Goal: Communication & Community: Answer question/provide support

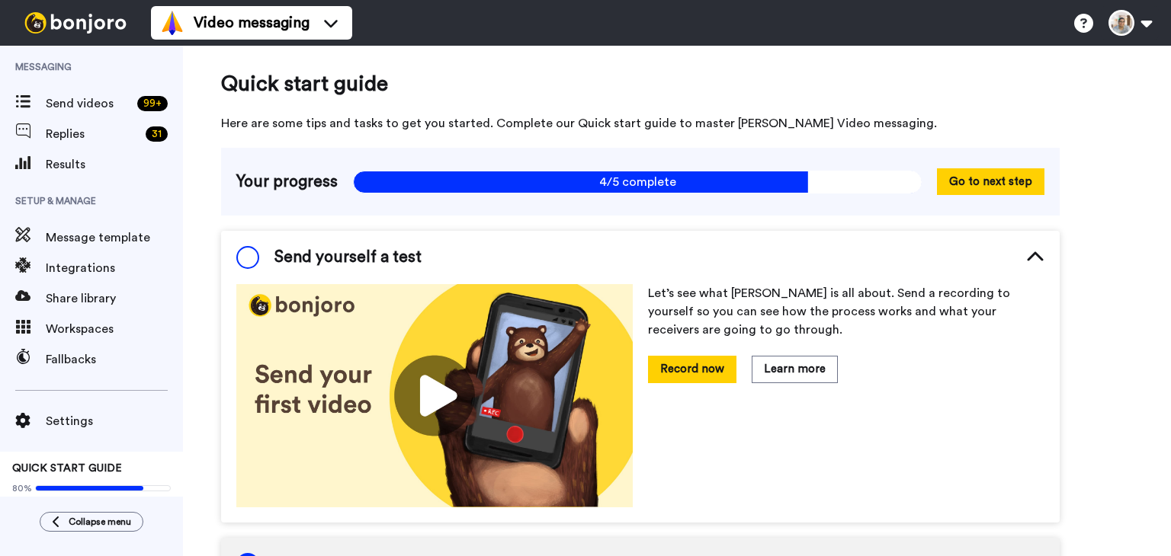
scroll to position [75, 0]
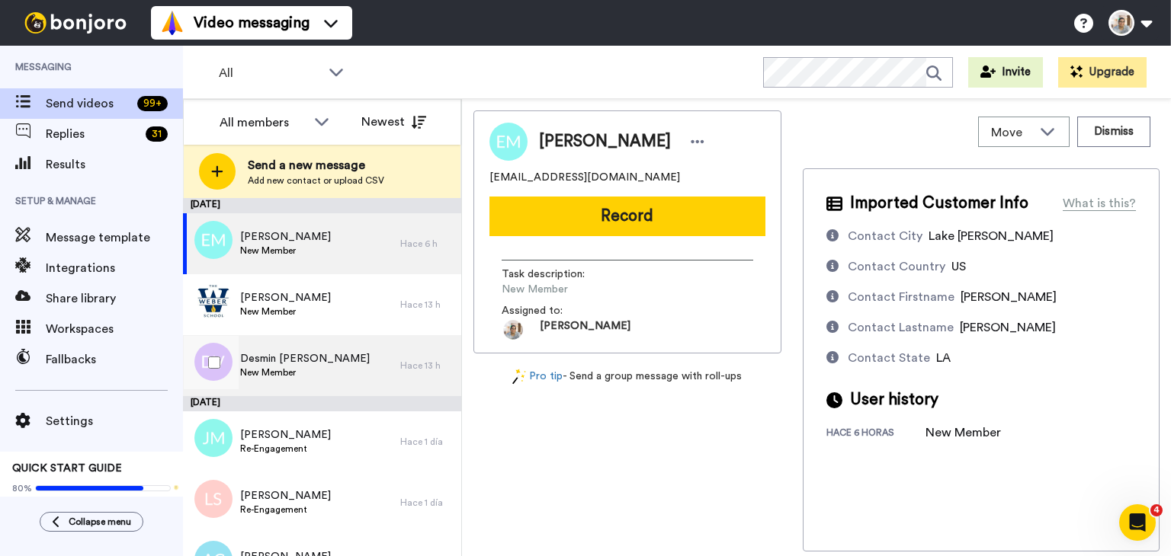
click at [292, 362] on span "Desmin [PERSON_NAME]" at bounding box center [305, 358] width 130 height 15
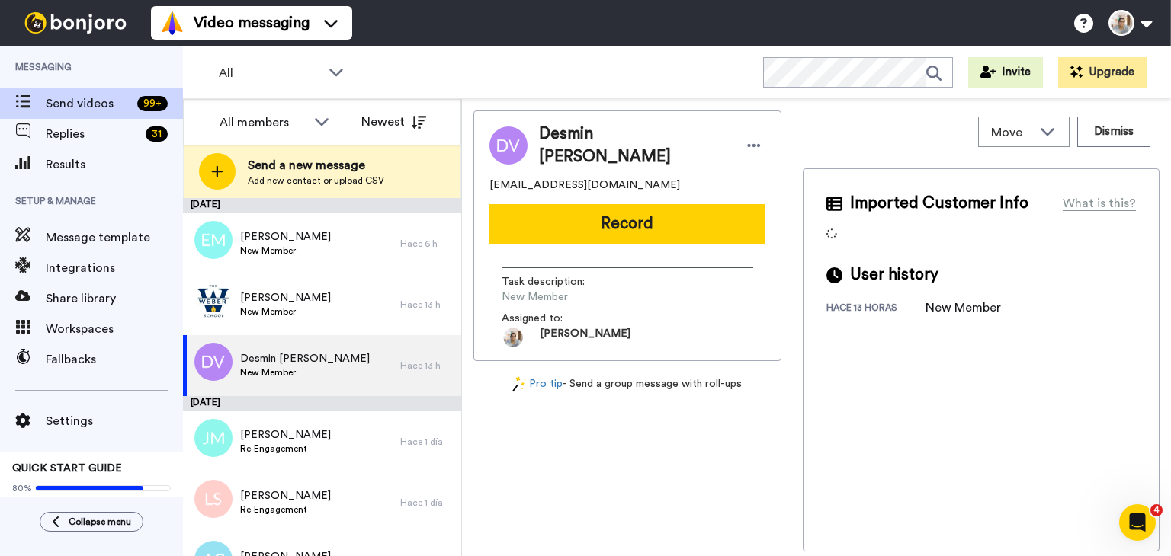
click at [539, 178] on span "[EMAIL_ADDRESS][DOMAIN_NAME]" at bounding box center [584, 185] width 191 height 15
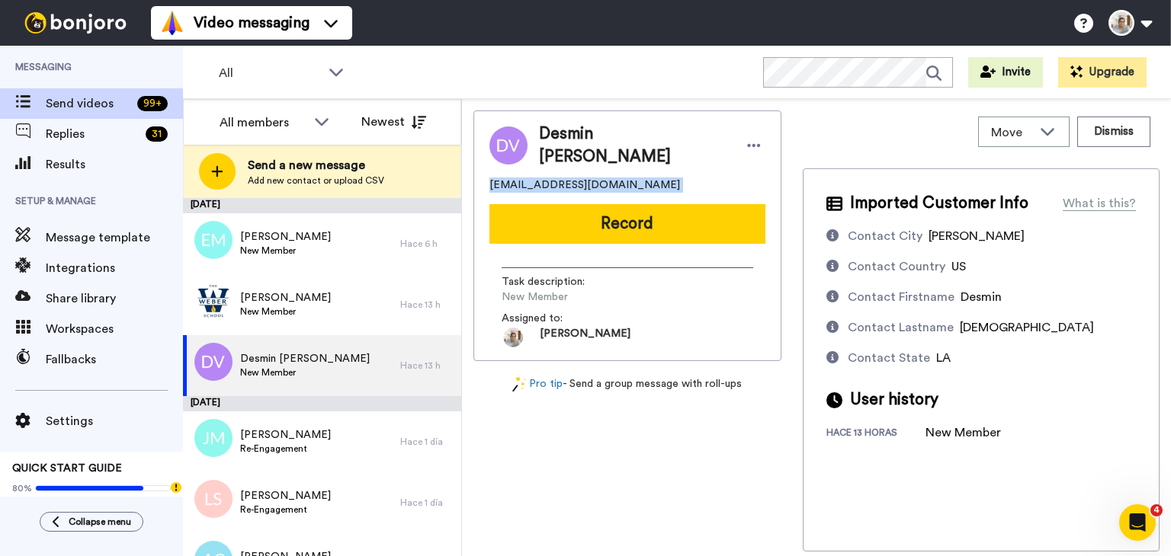
copy span "[EMAIL_ADDRESS][DOMAIN_NAME]"
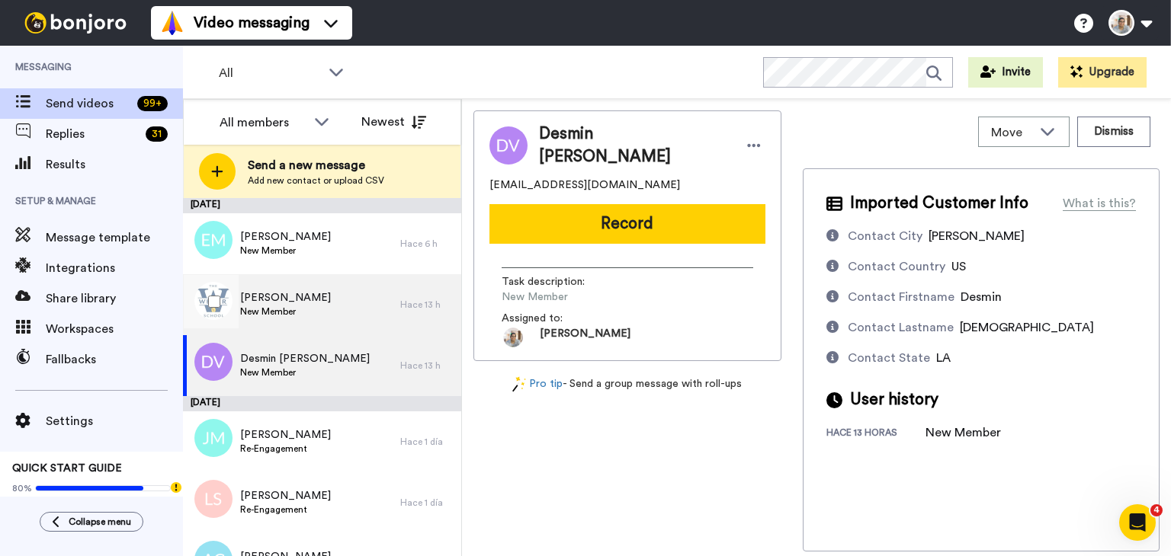
click at [326, 288] on div "Laura Guzman New Member" at bounding box center [291, 304] width 217 height 61
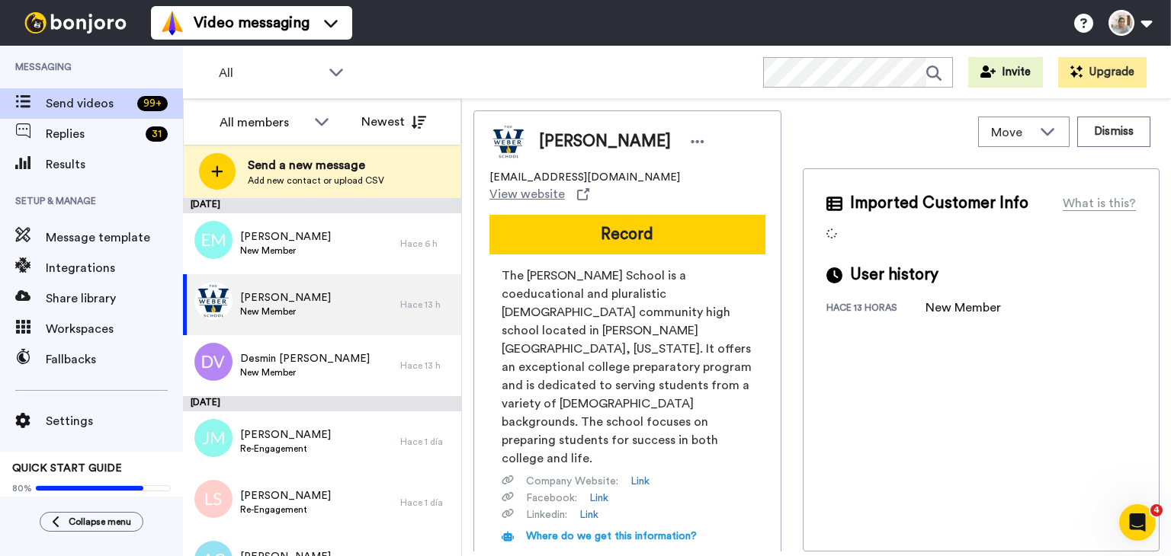
click at [560, 179] on span "lguzman@weberschool.org" at bounding box center [584, 177] width 191 height 15
copy span "lguzman@weberschool.org"
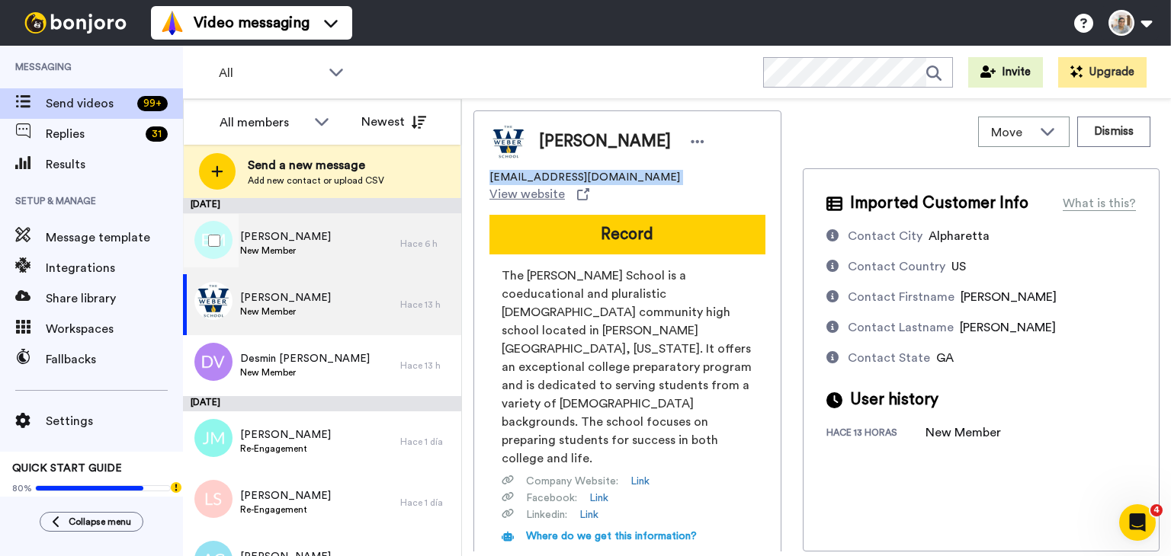
click at [323, 240] on div "Eleonora Mejias New Member" at bounding box center [291, 243] width 217 height 61
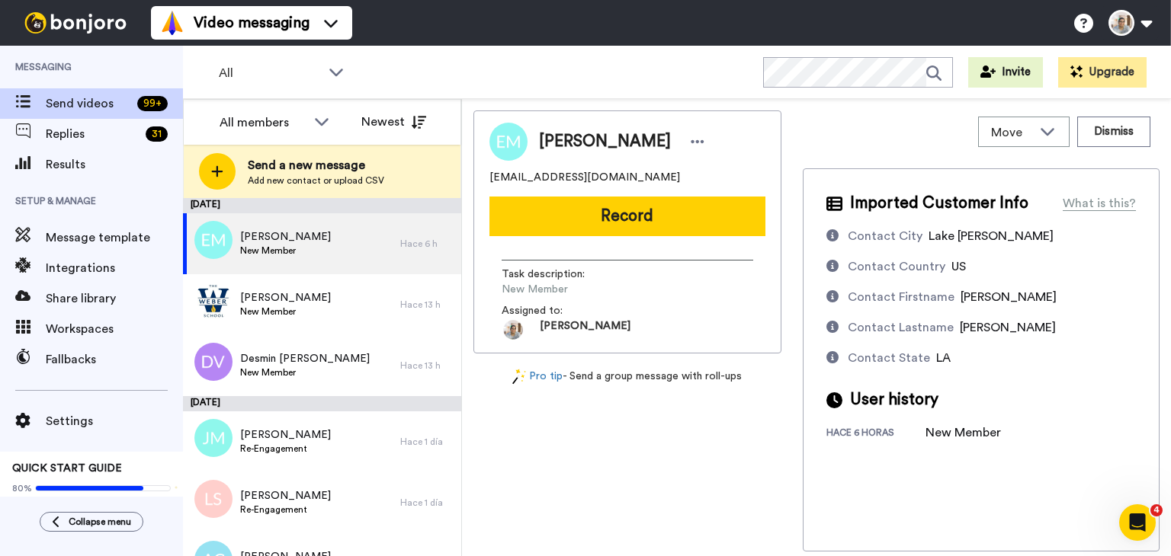
click at [561, 178] on span "eleonora.mejias12@gmail.com" at bounding box center [584, 177] width 191 height 15
copy span "eleonora.mejias12@gmail.com"
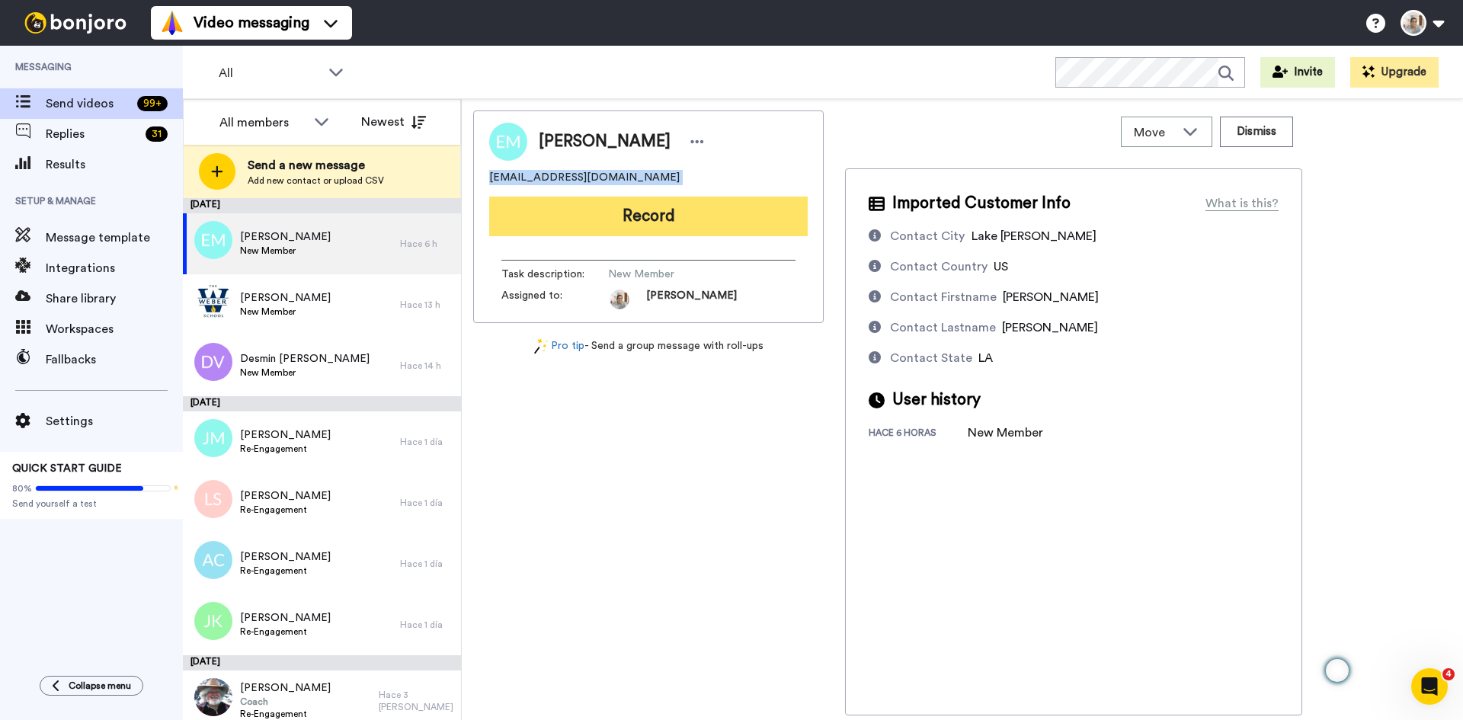
click at [604, 219] on button "Record" at bounding box center [648, 217] width 319 height 40
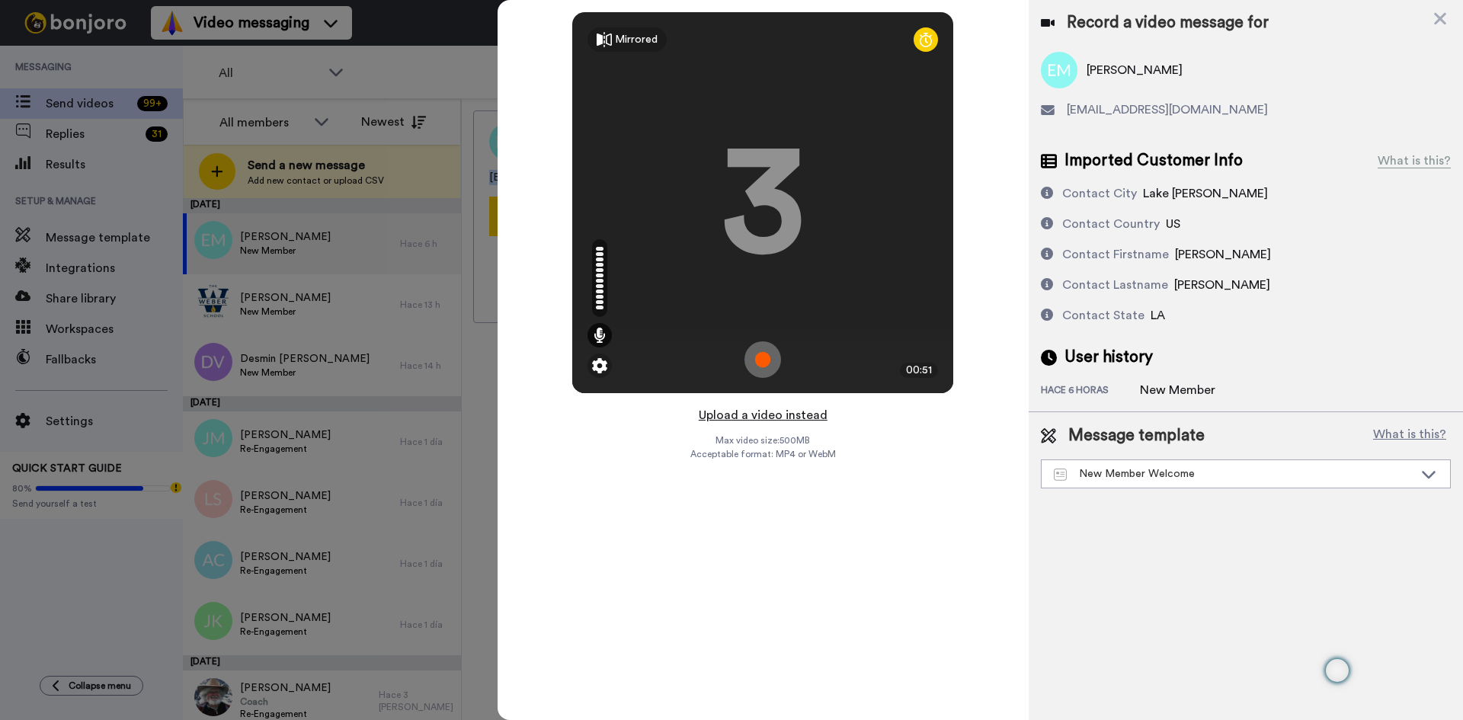
click at [778, 421] on button "Upload a video instead" at bounding box center [763, 415] width 138 height 20
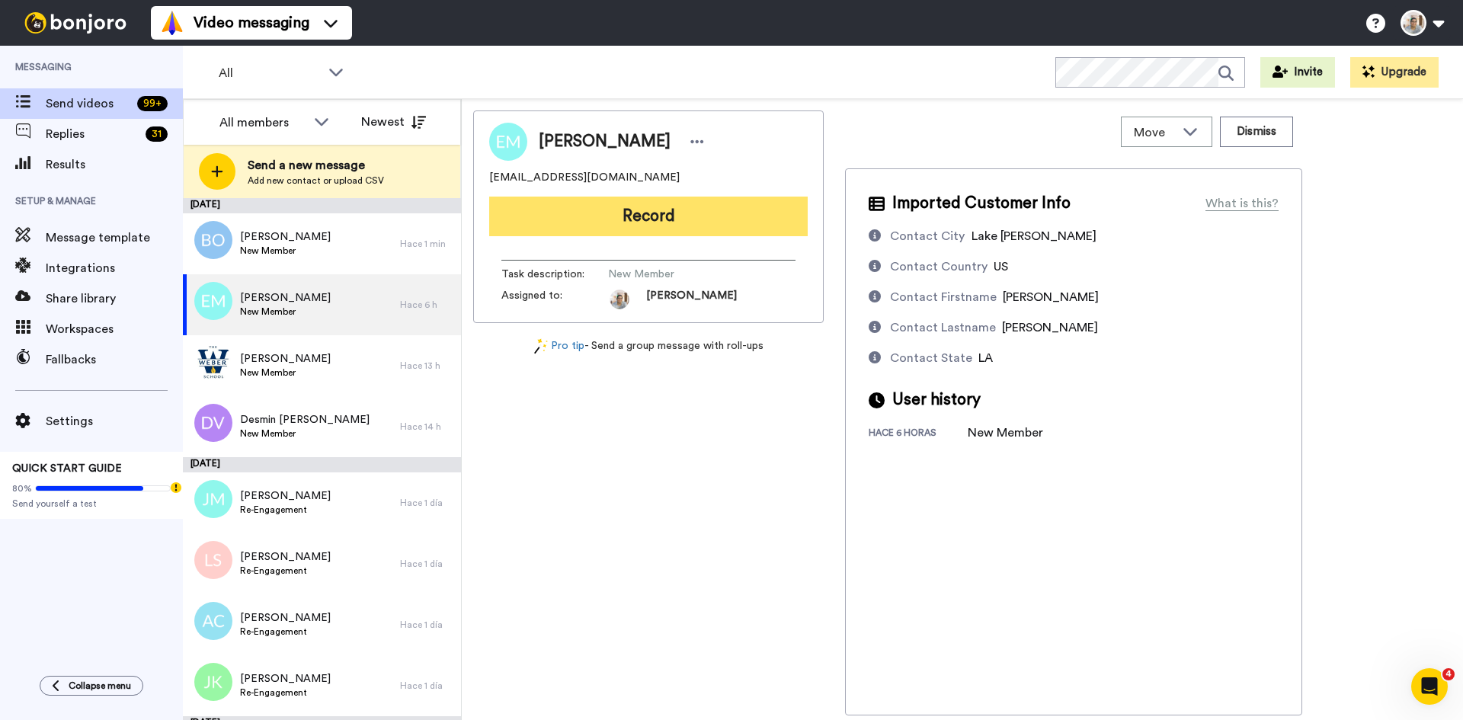
click at [674, 222] on button "Record" at bounding box center [648, 217] width 319 height 40
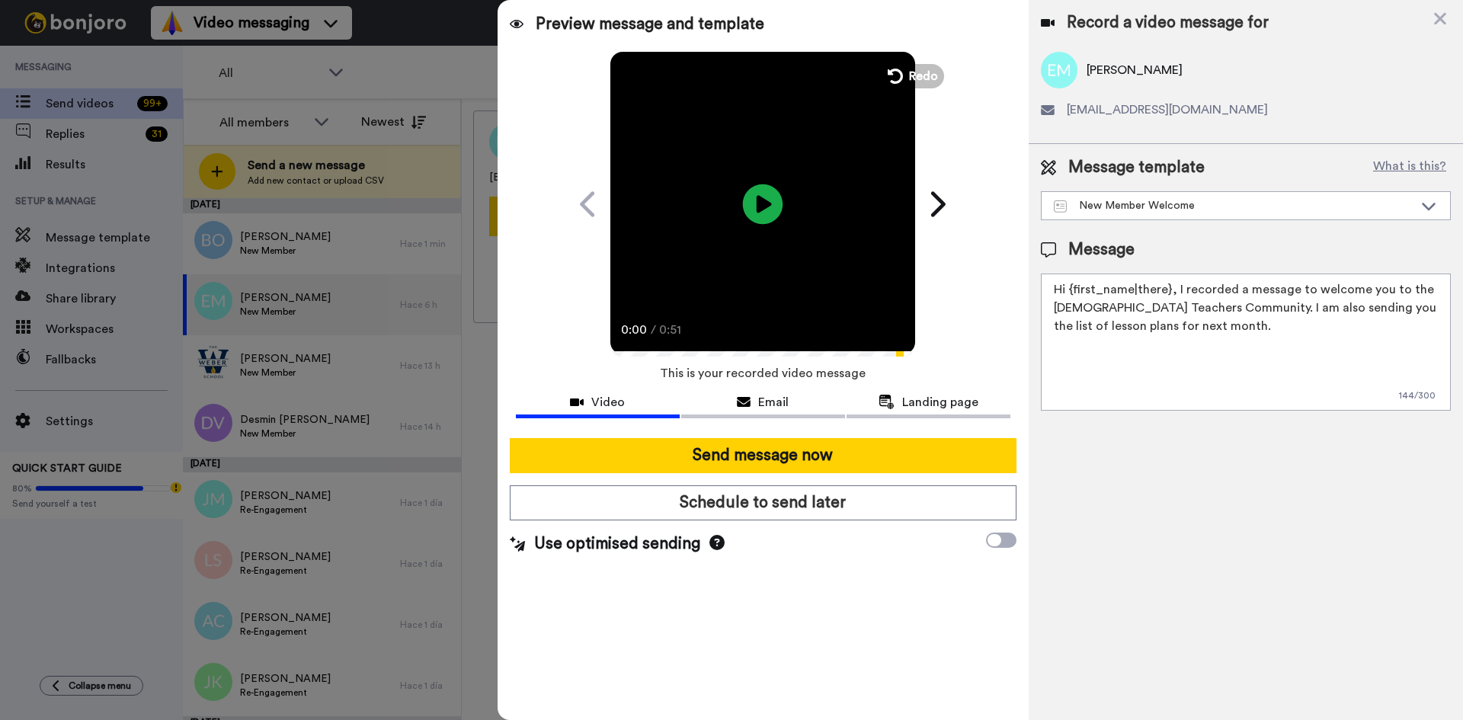
click at [768, 206] on icon "Play/Pause" at bounding box center [763, 204] width 40 height 72
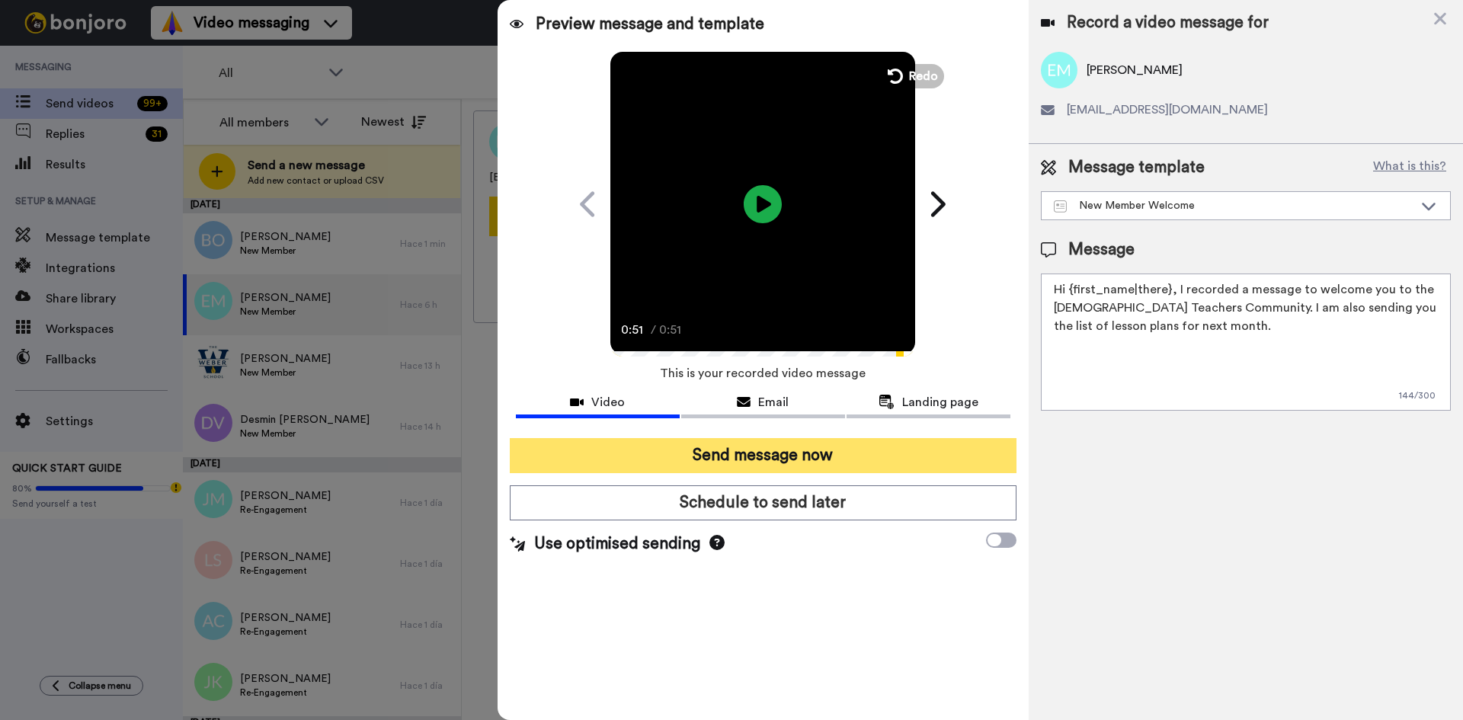
click at [812, 456] on button "Send message now" at bounding box center [763, 455] width 507 height 35
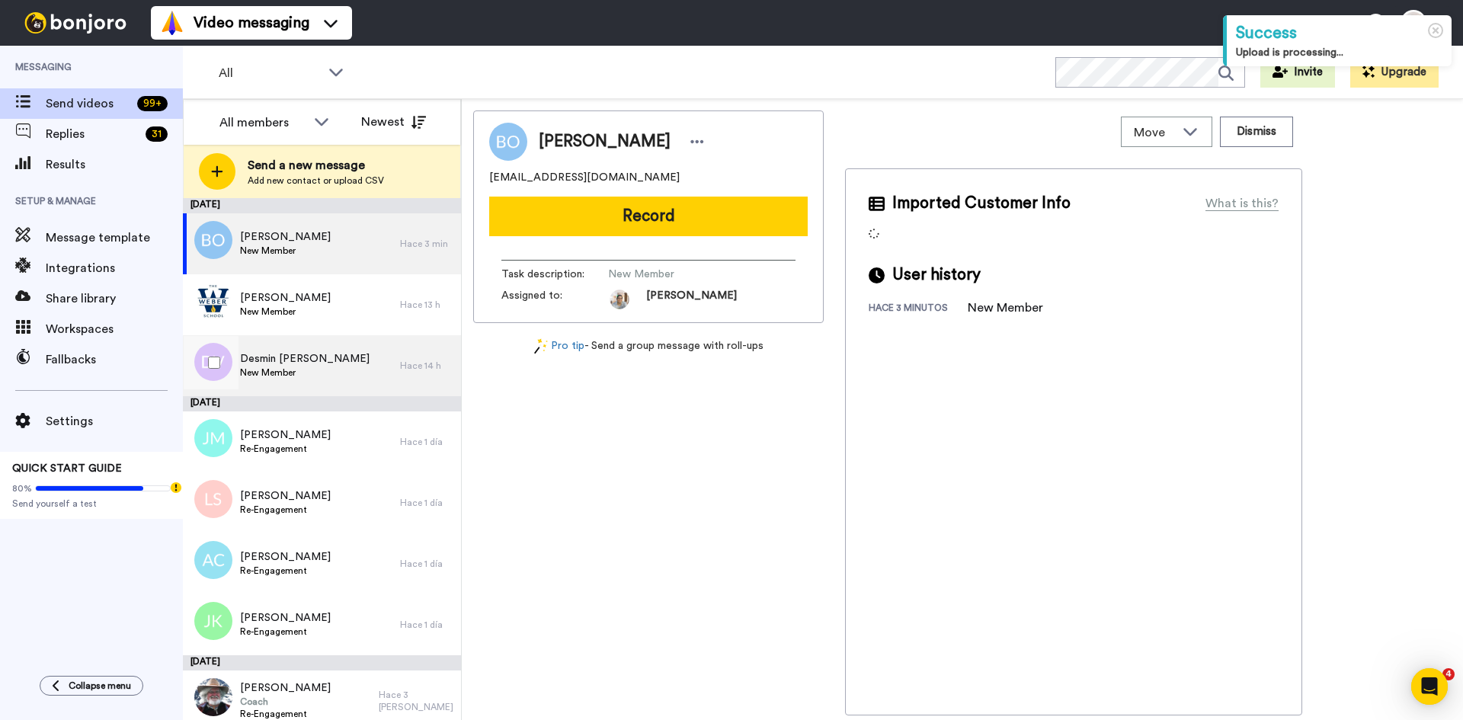
click at [322, 361] on div "Desmin Vinnett New Member" at bounding box center [291, 365] width 217 height 61
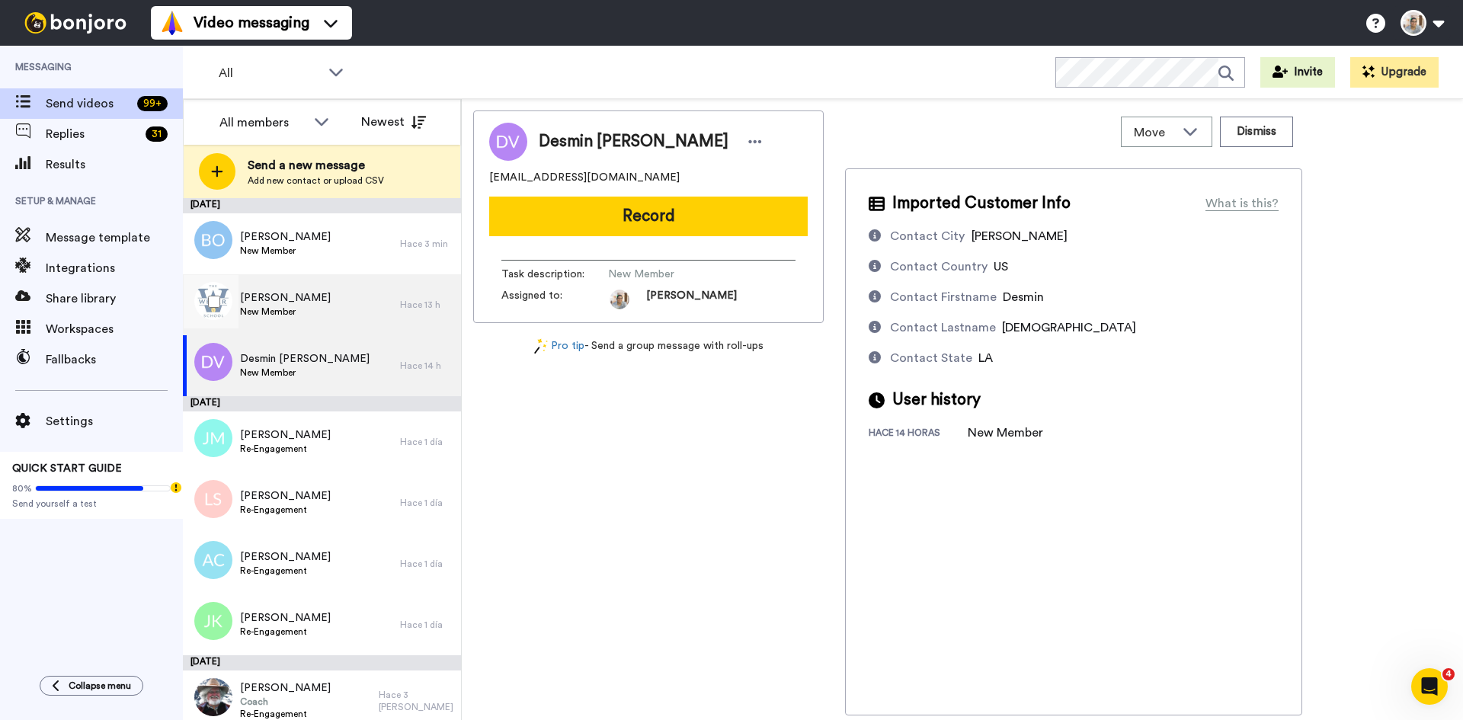
click at [333, 307] on div "Laura Guzman New Member" at bounding box center [291, 304] width 217 height 61
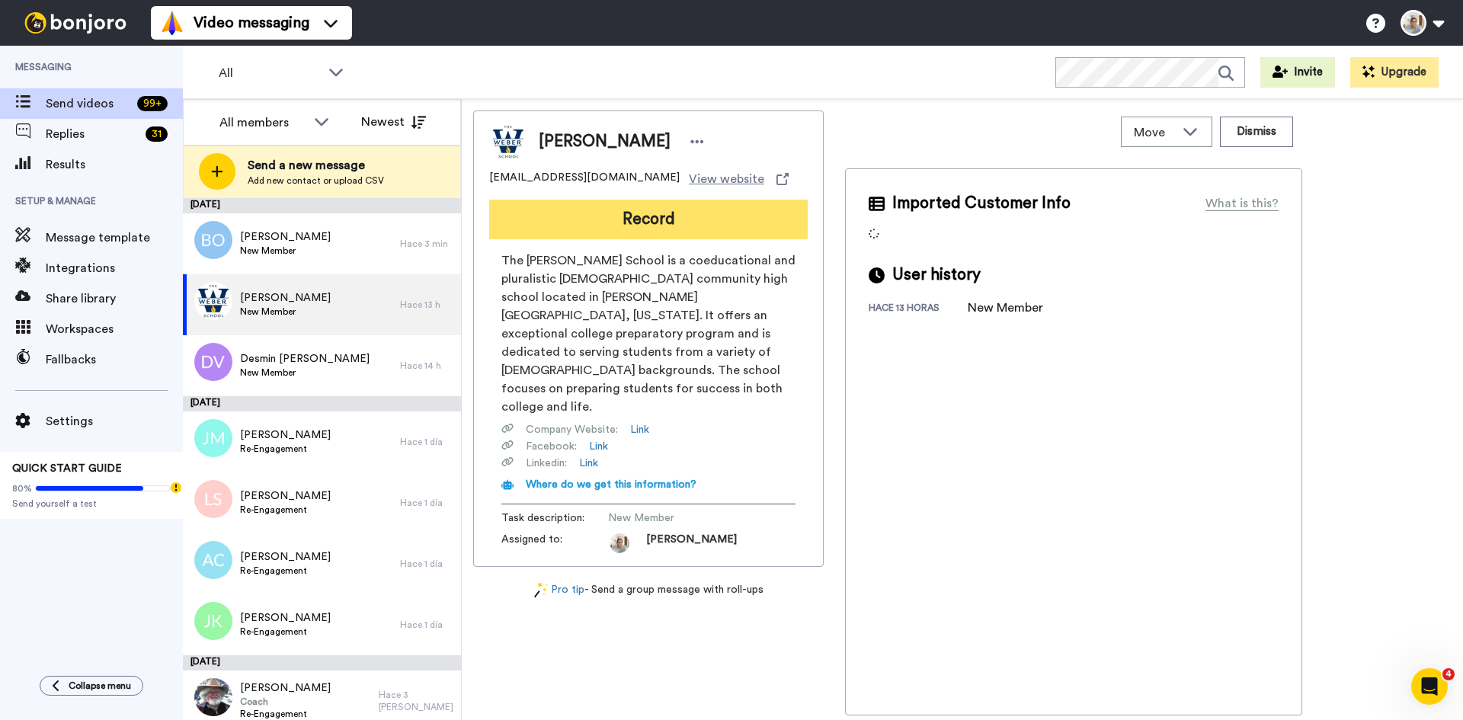
click at [668, 232] on button "Record" at bounding box center [648, 220] width 319 height 40
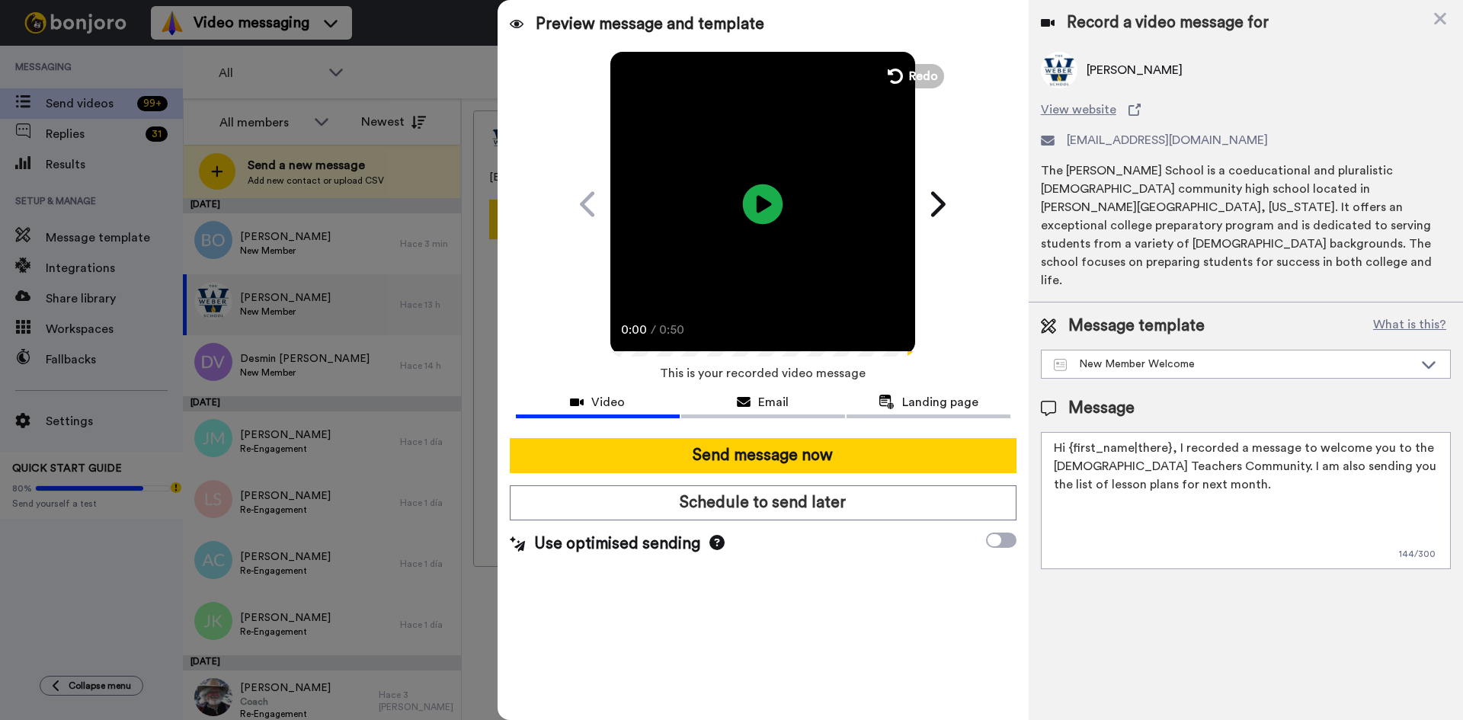
click at [768, 199] on icon at bounding box center [763, 204] width 40 height 40
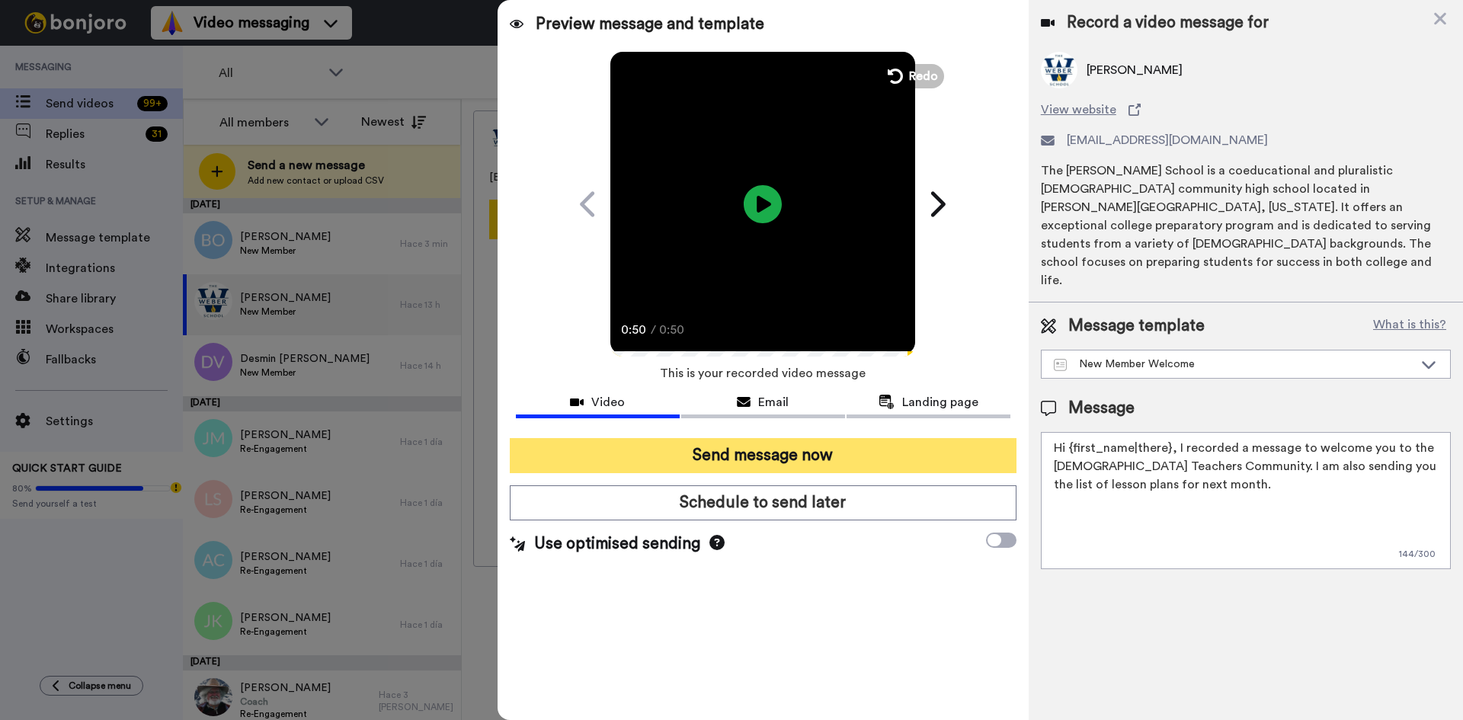
click at [773, 461] on button "Send message now" at bounding box center [763, 455] width 507 height 35
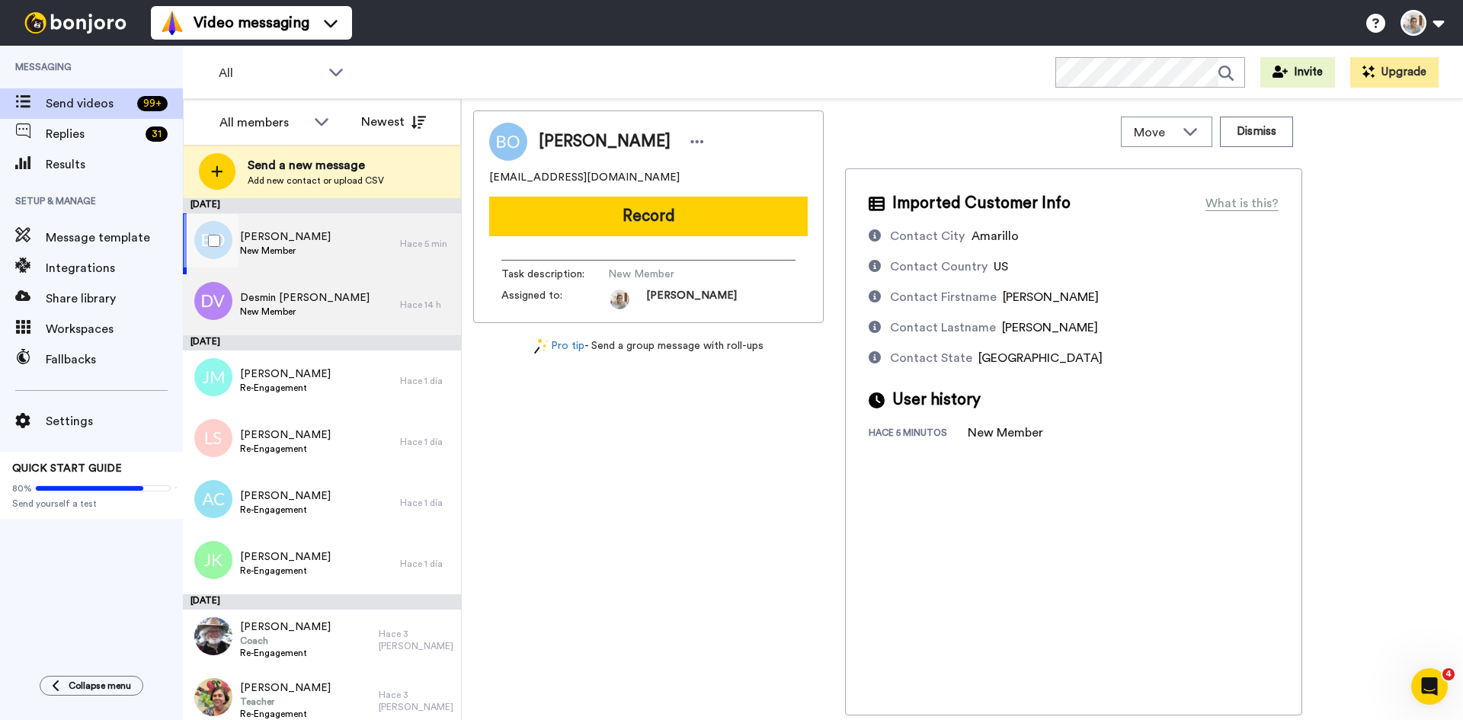
click at [275, 304] on span "Desmin [PERSON_NAME]" at bounding box center [305, 297] width 130 height 15
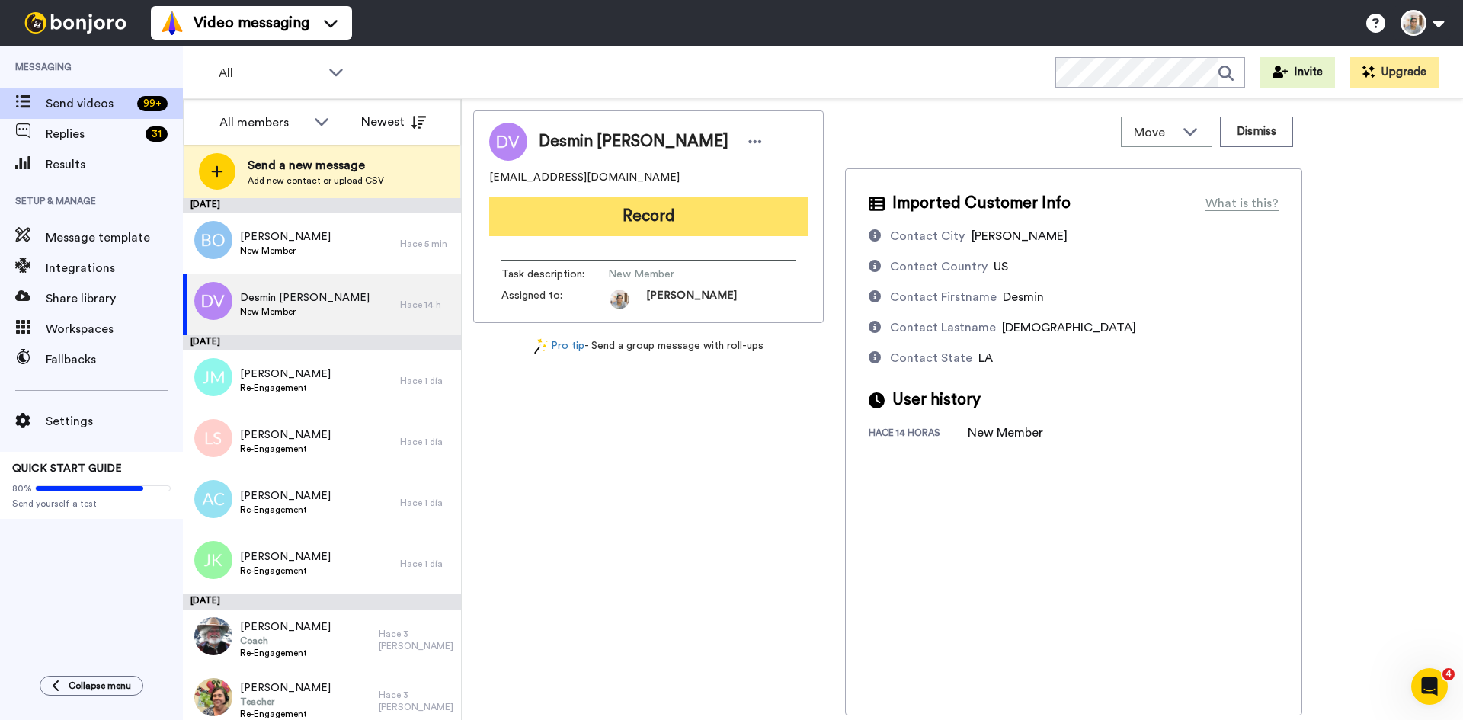
click at [651, 217] on button "Record" at bounding box center [648, 217] width 319 height 40
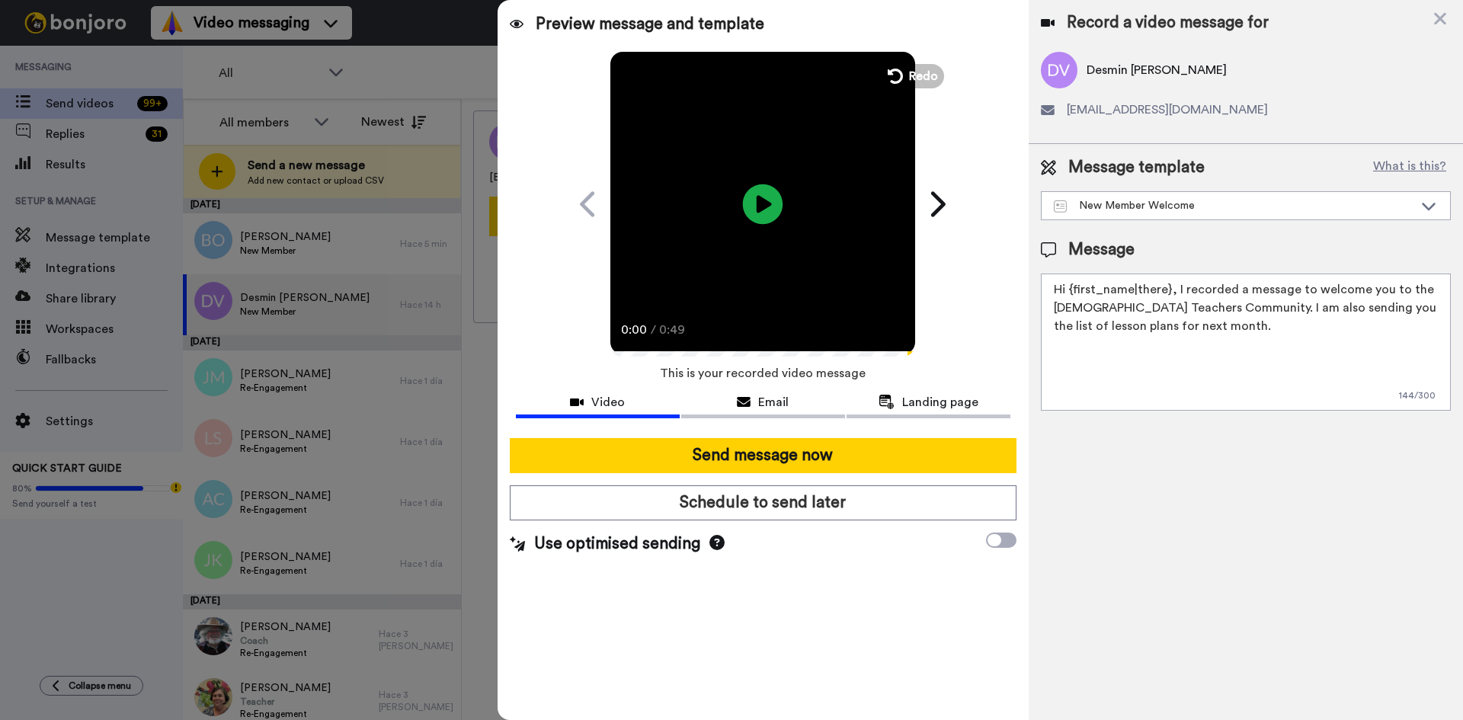
click at [754, 216] on icon at bounding box center [763, 204] width 40 height 40
click at [1437, 15] on icon at bounding box center [1440, 19] width 12 height 12
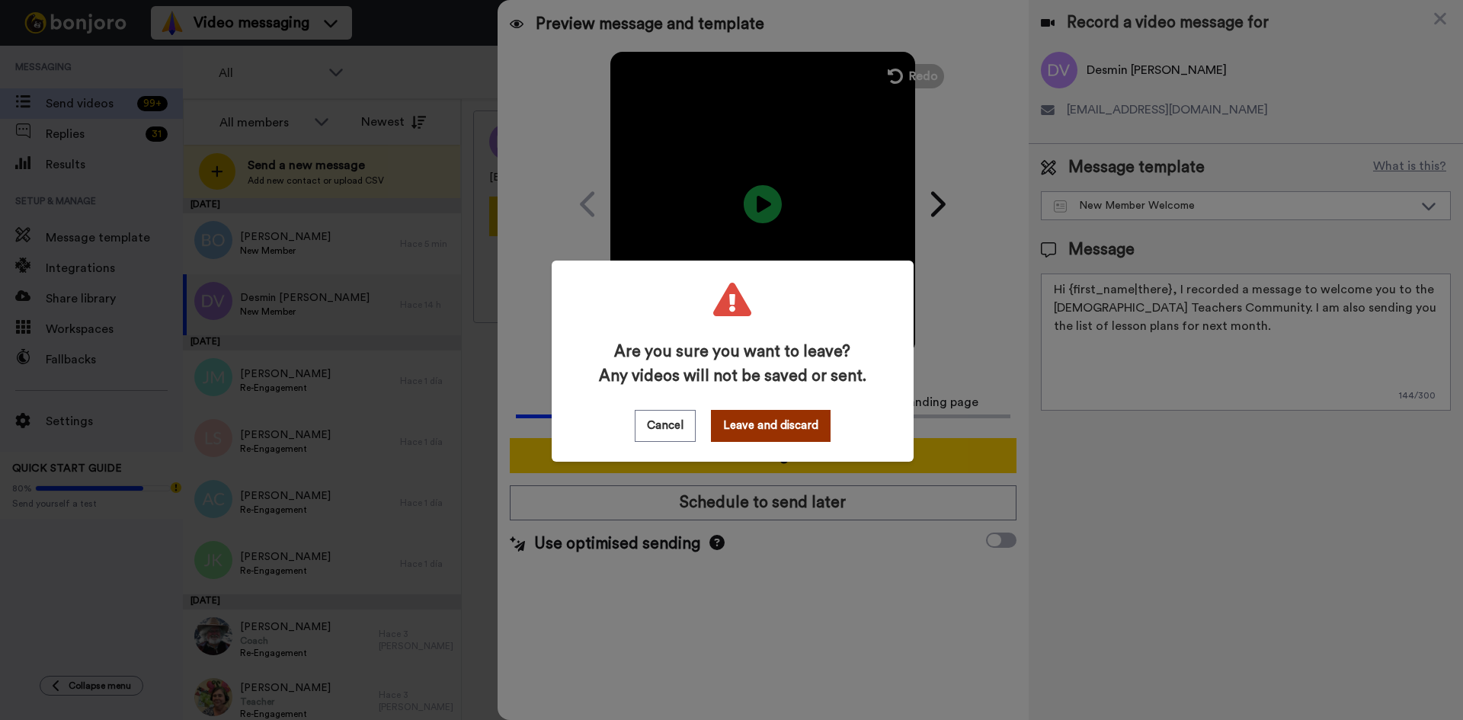
click at [780, 431] on button "Leave and discard" at bounding box center [771, 426] width 120 height 32
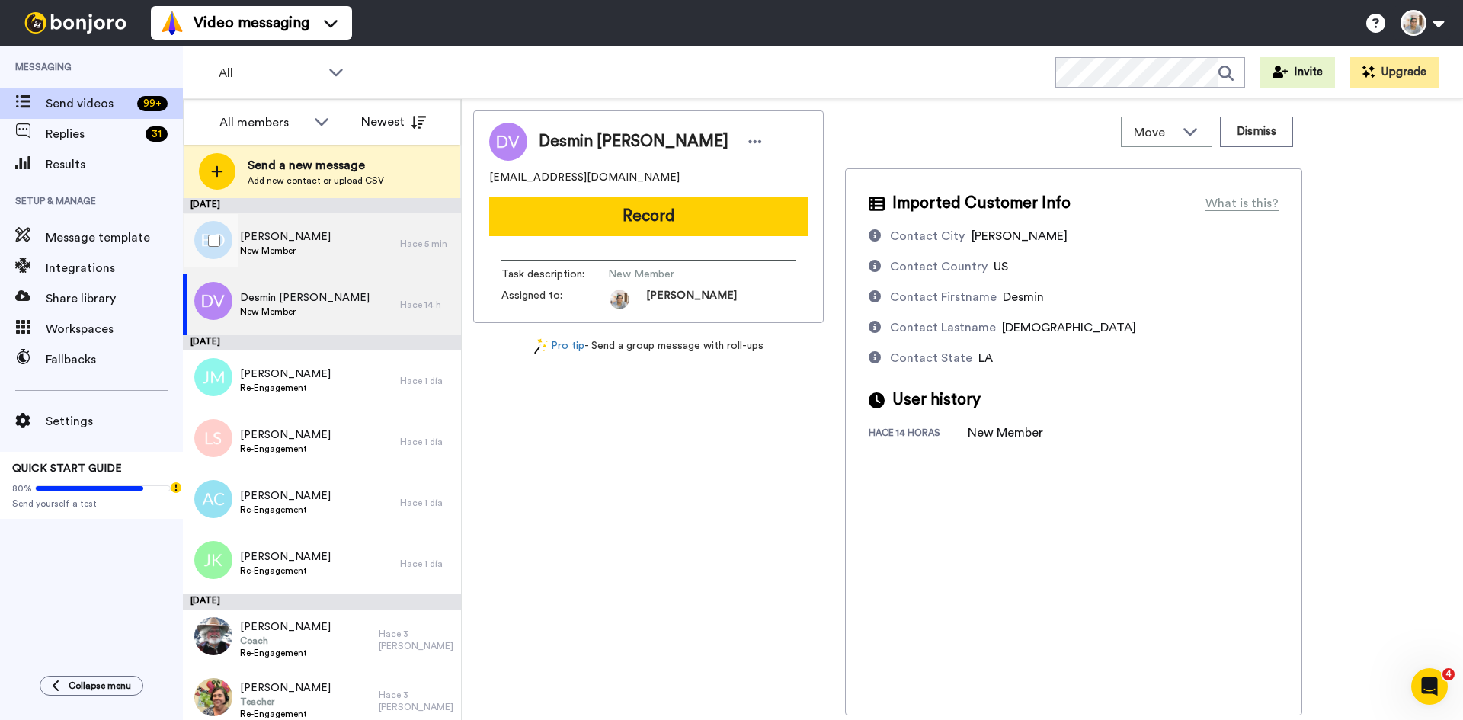
click at [340, 248] on div "[PERSON_NAME] New Member" at bounding box center [291, 243] width 217 height 61
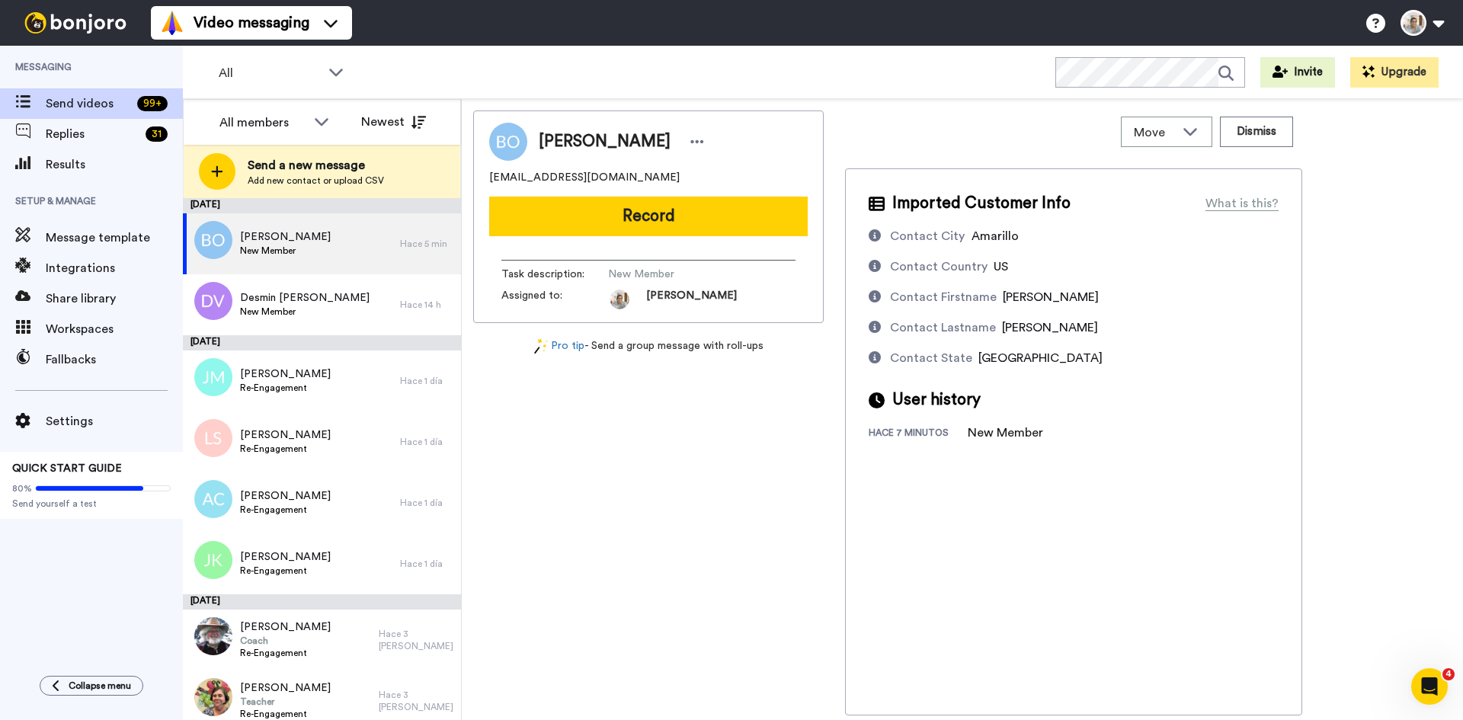
click at [555, 181] on span "[EMAIL_ADDRESS][DOMAIN_NAME]" at bounding box center [584, 177] width 191 height 15
copy span "[EMAIL_ADDRESS][DOMAIN_NAME]"
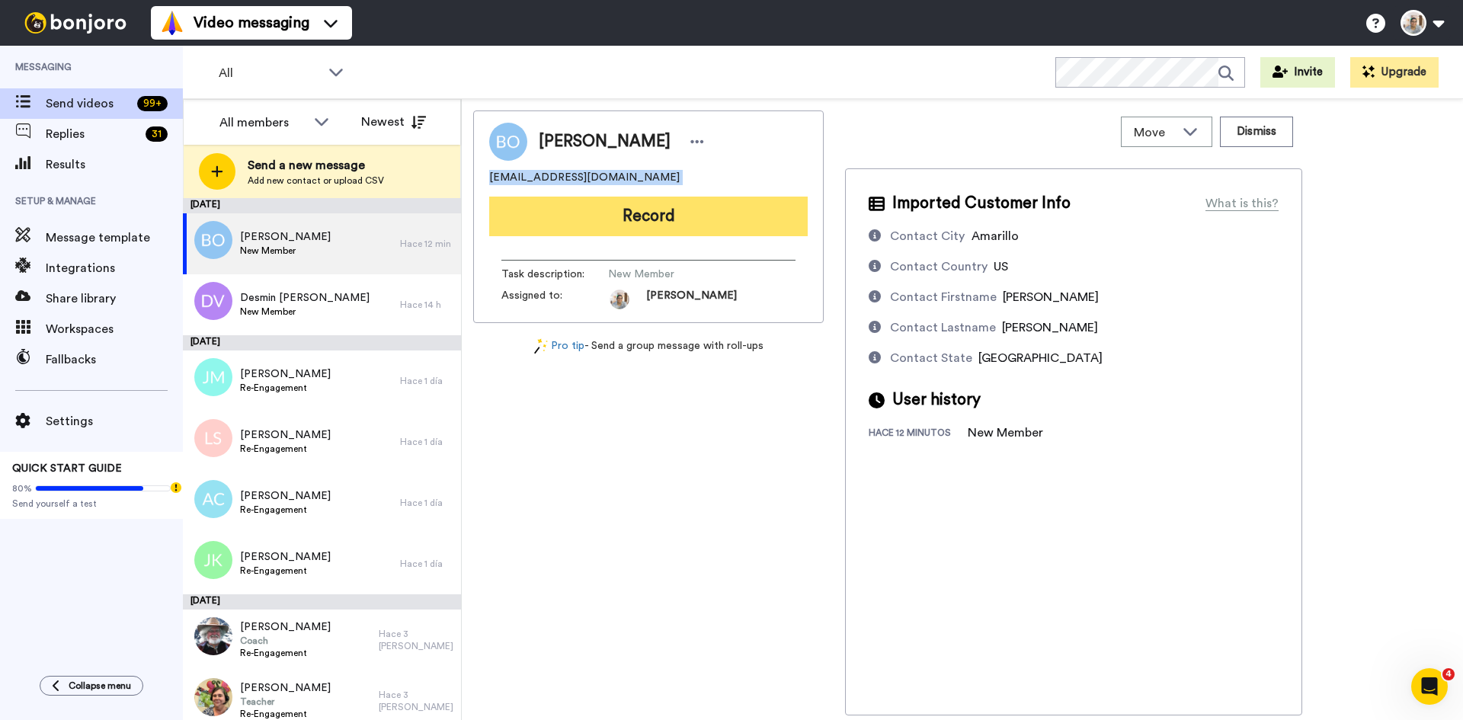
click at [709, 230] on button "Record" at bounding box center [648, 217] width 319 height 40
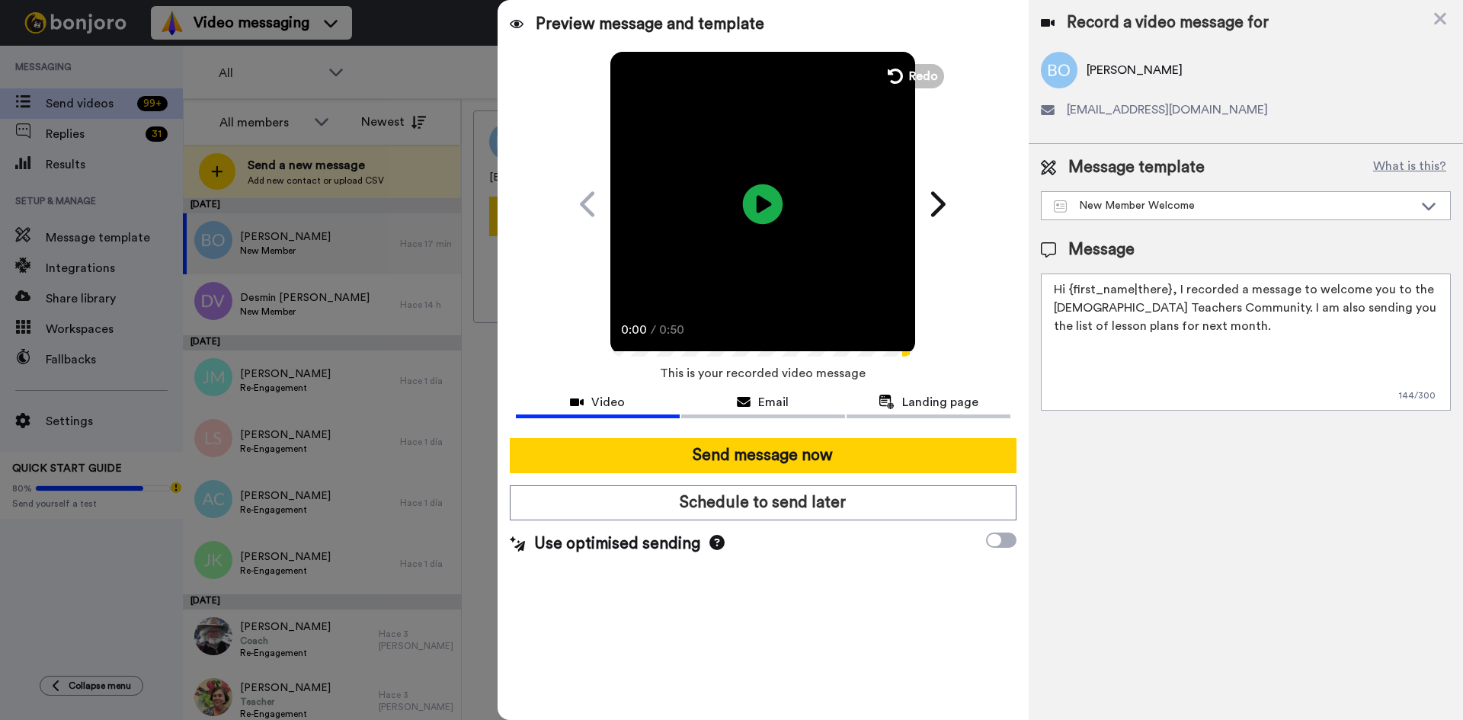
click at [763, 210] on icon "Play/Pause" at bounding box center [763, 204] width 40 height 72
click at [706, 216] on video at bounding box center [762, 202] width 305 height 305
click at [759, 206] on icon "Play/Pause" at bounding box center [763, 204] width 40 height 72
click at [1444, 22] on icon at bounding box center [1440, 19] width 12 height 12
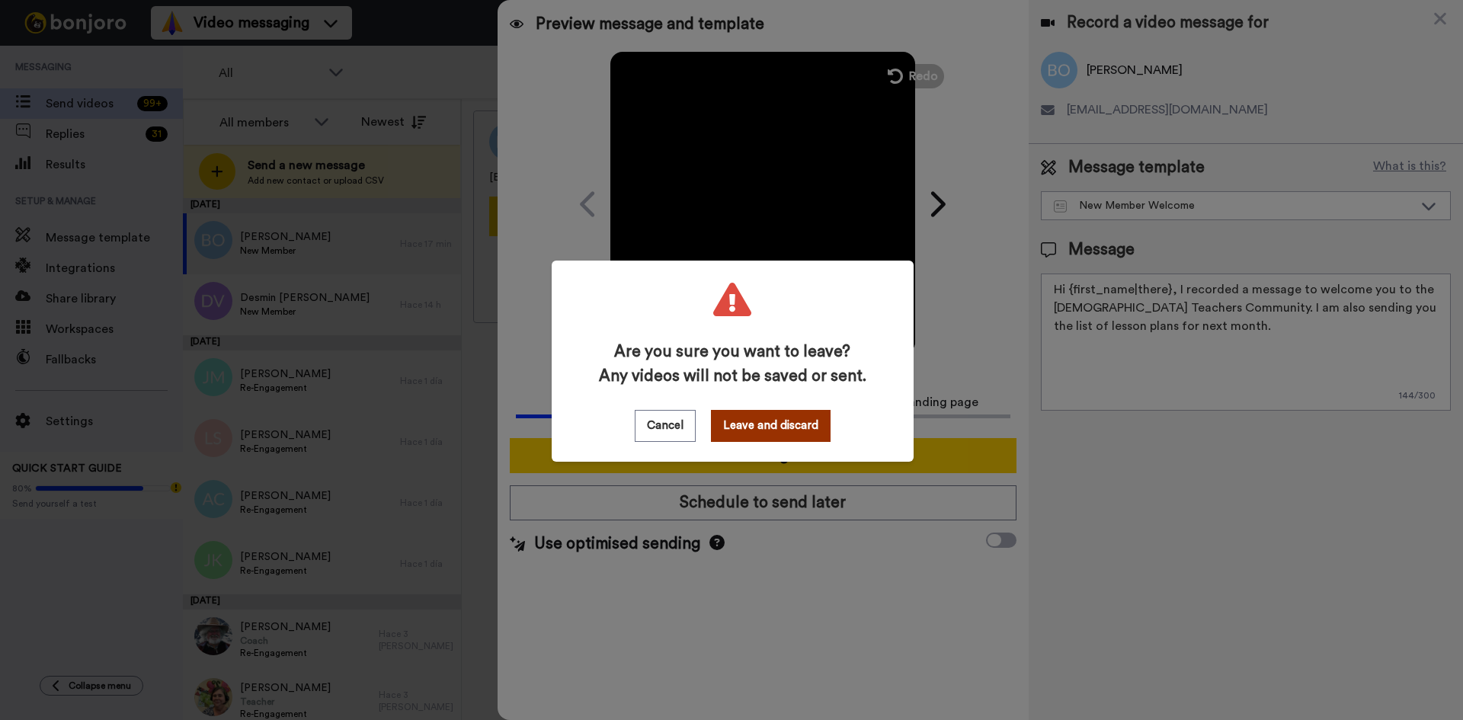
click at [765, 417] on button "Leave and discard" at bounding box center [771, 426] width 120 height 32
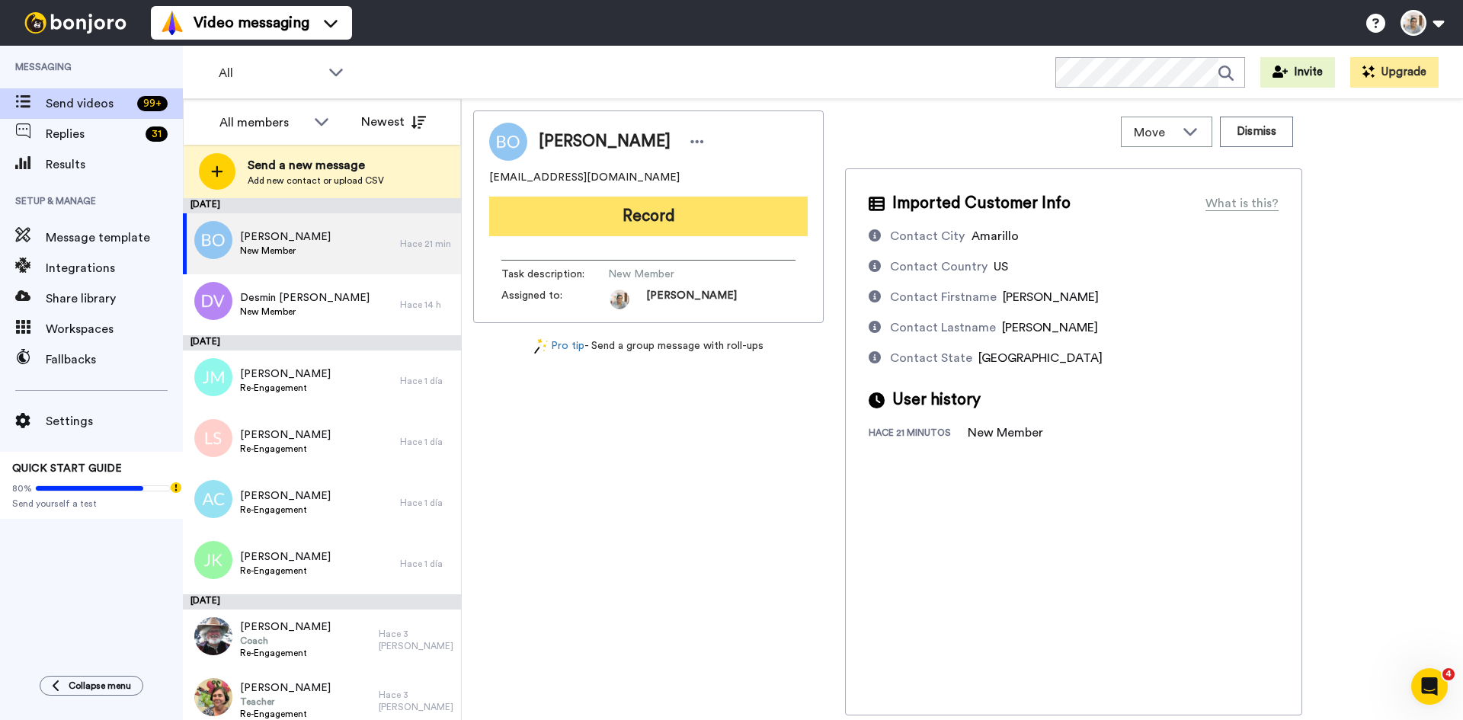
drag, startPoint x: 655, startPoint y: 219, endPoint x: 11, endPoint y: 180, distance: 644.4
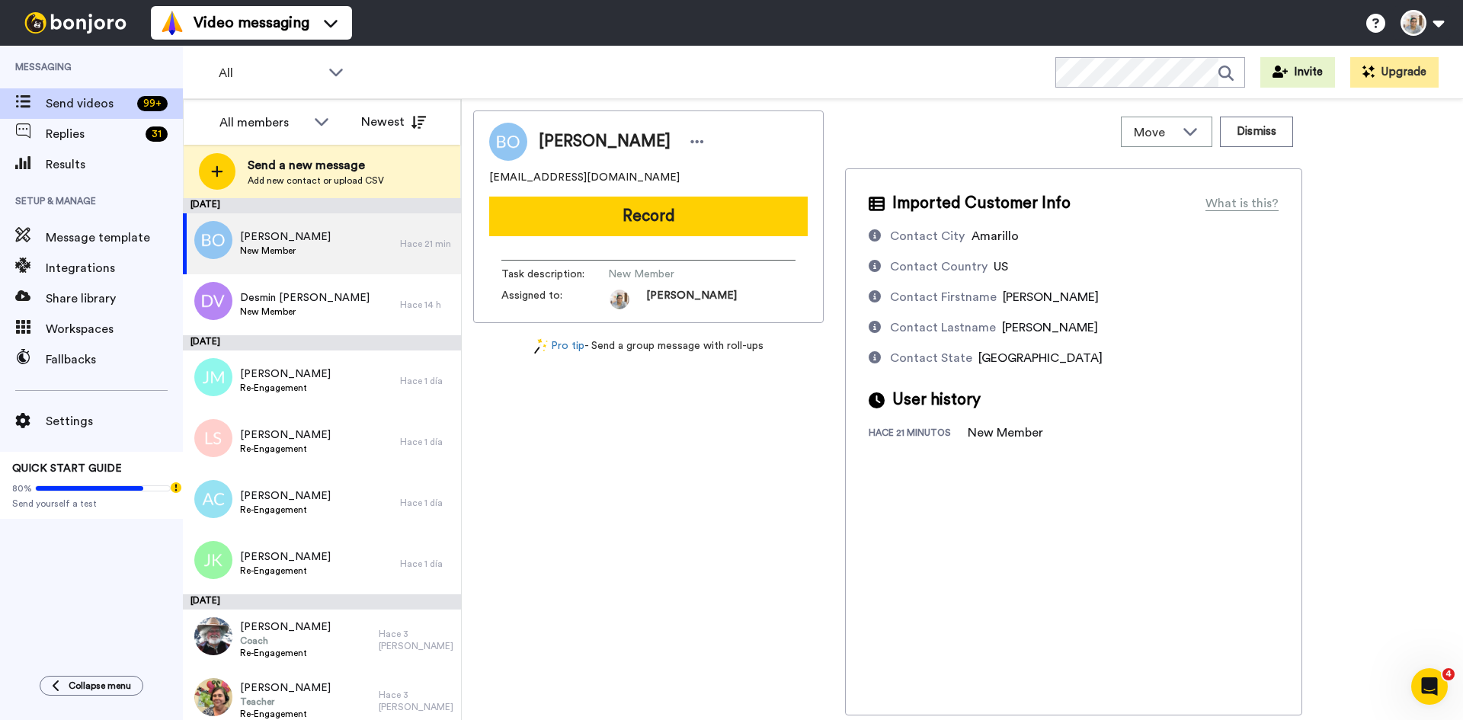
click at [655, 219] on button "Record" at bounding box center [648, 217] width 319 height 40
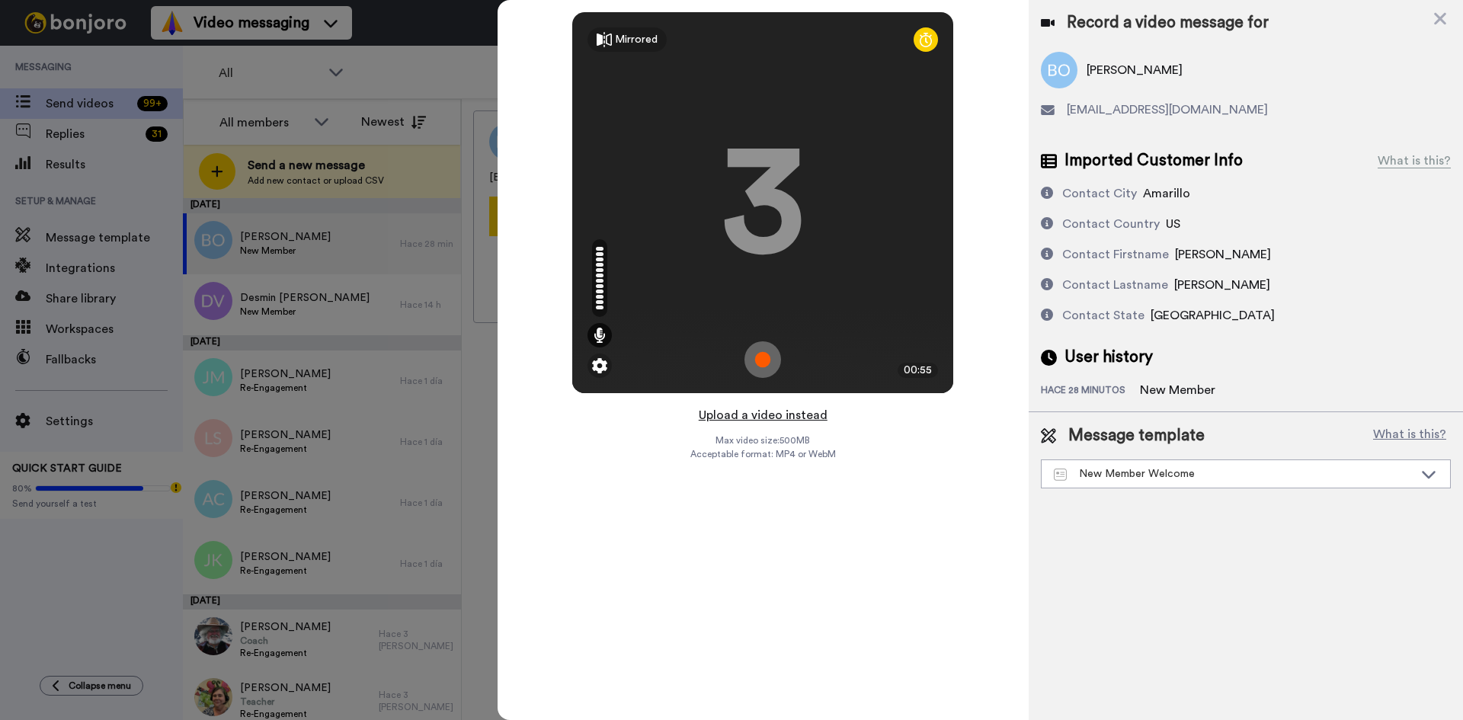
click at [804, 417] on button "Upload a video instead" at bounding box center [763, 415] width 138 height 20
click at [1448, 21] on div "Record a video message for" at bounding box center [1246, 22] width 410 height 21
click at [1438, 20] on icon at bounding box center [1440, 19] width 12 height 12
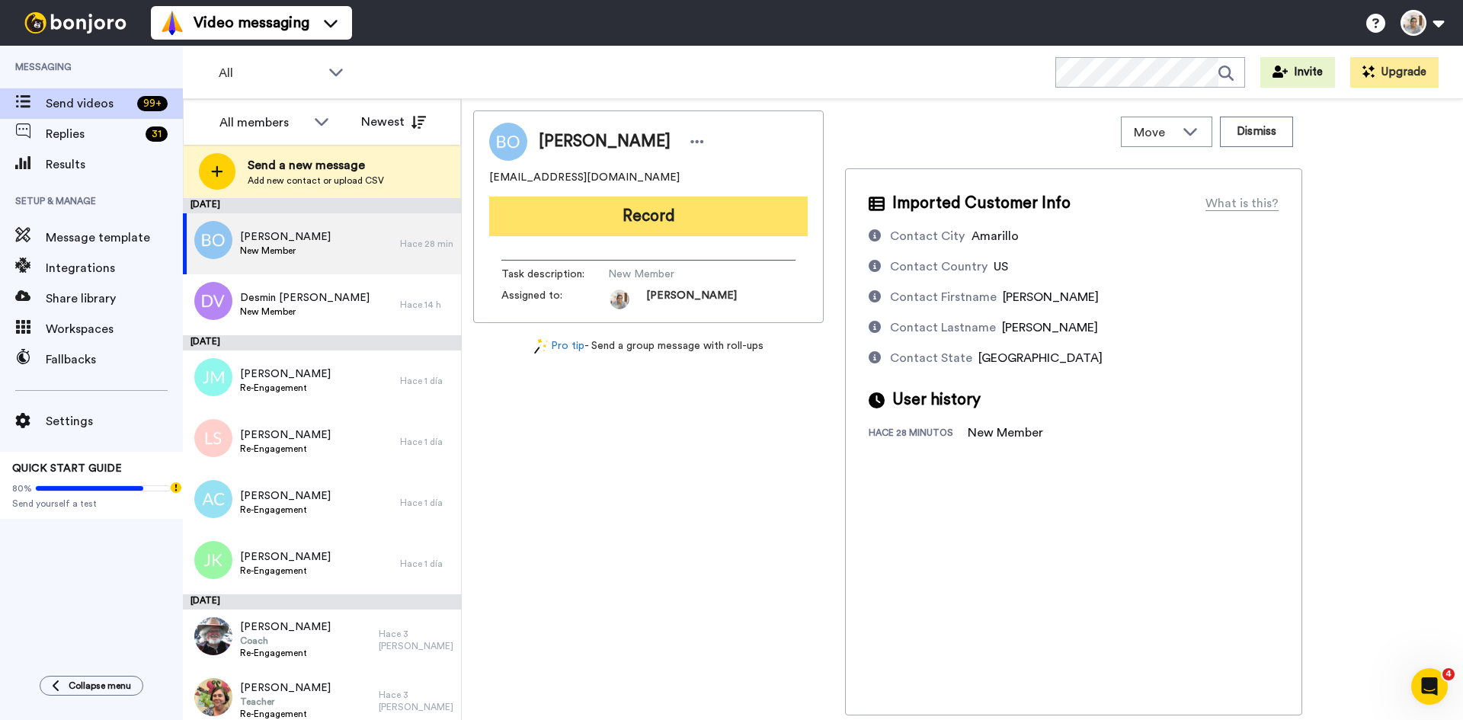
click at [651, 207] on button "Record" at bounding box center [648, 217] width 319 height 40
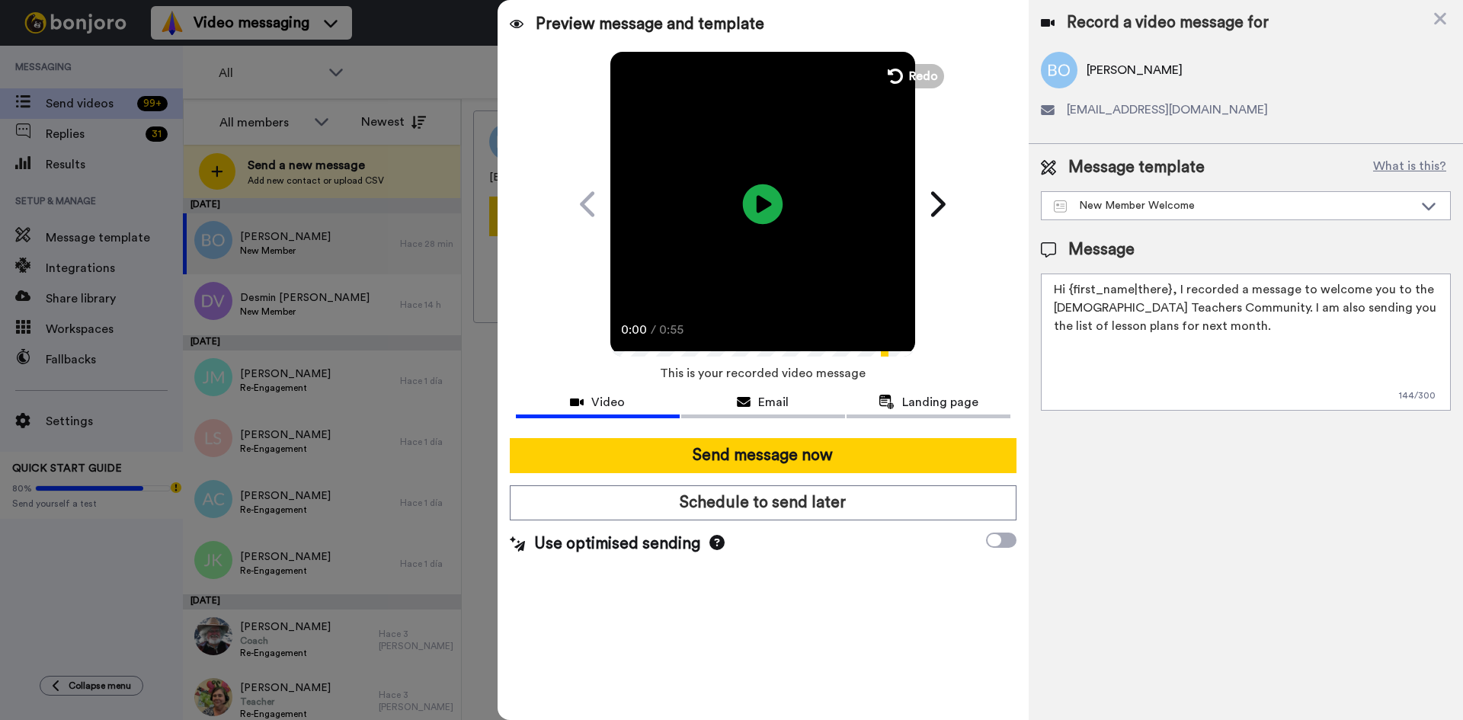
click at [759, 211] on icon "Play/Pause" at bounding box center [763, 204] width 40 height 72
click at [906, 73] on button "Redo" at bounding box center [913, 75] width 69 height 27
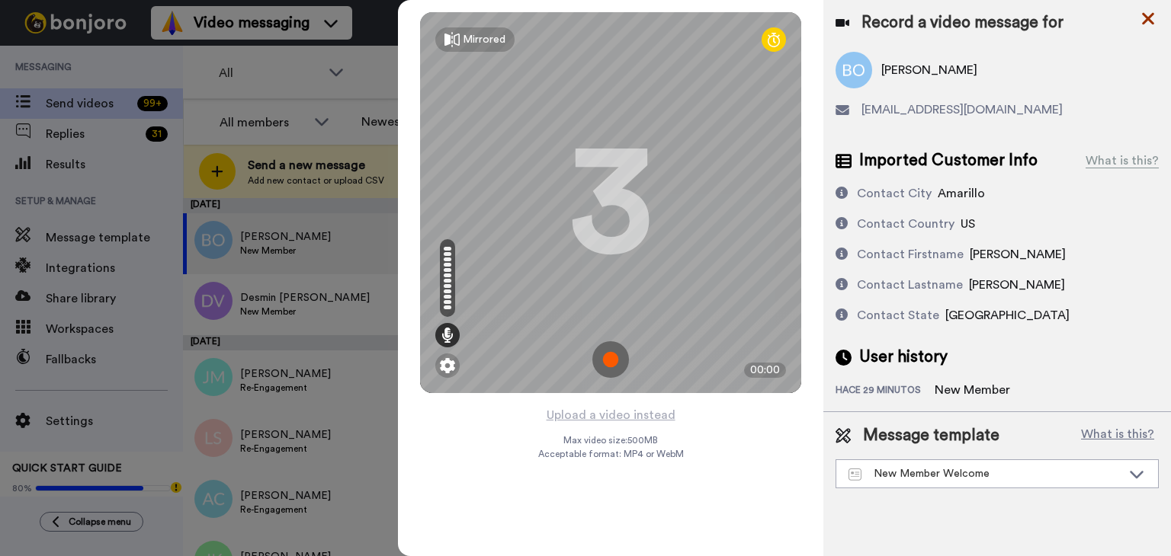
click at [1148, 16] on icon at bounding box center [1148, 19] width 12 height 12
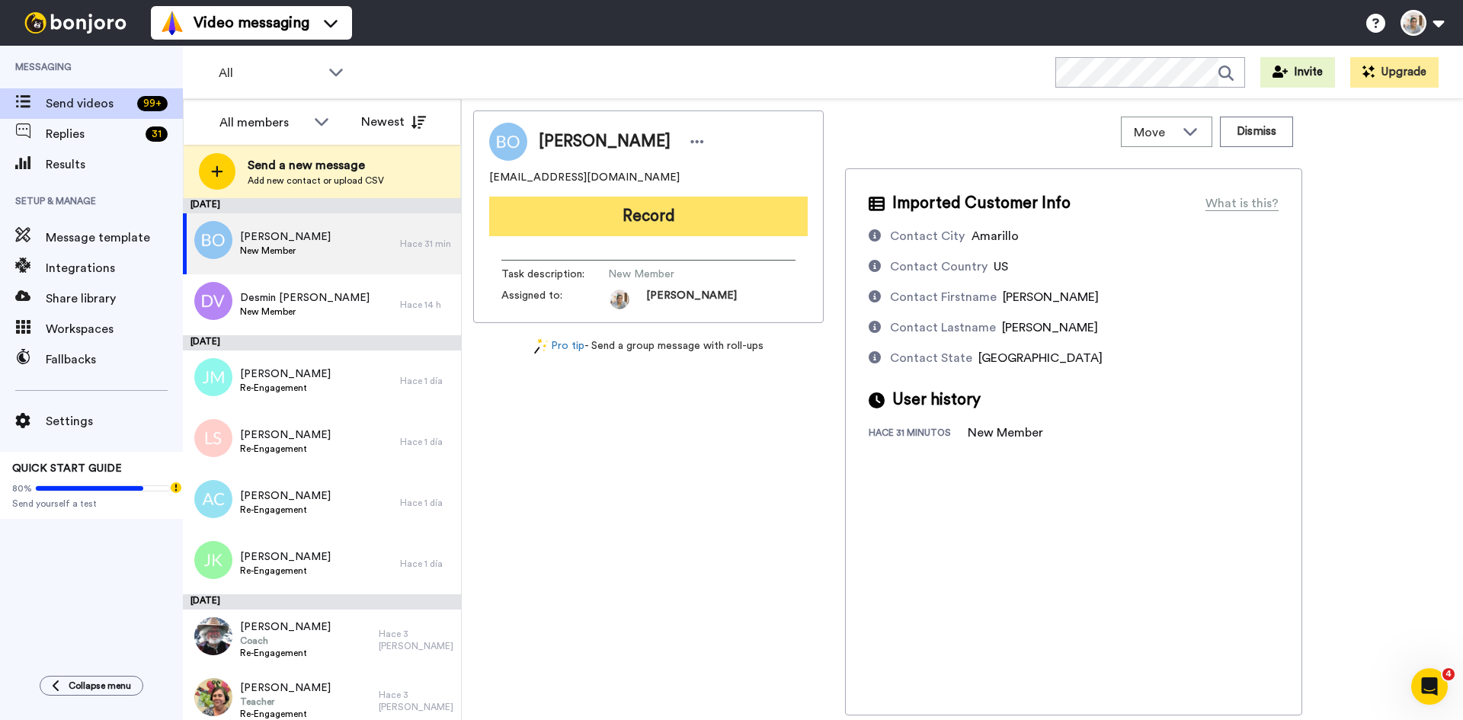
click at [675, 207] on button "Record" at bounding box center [648, 217] width 319 height 40
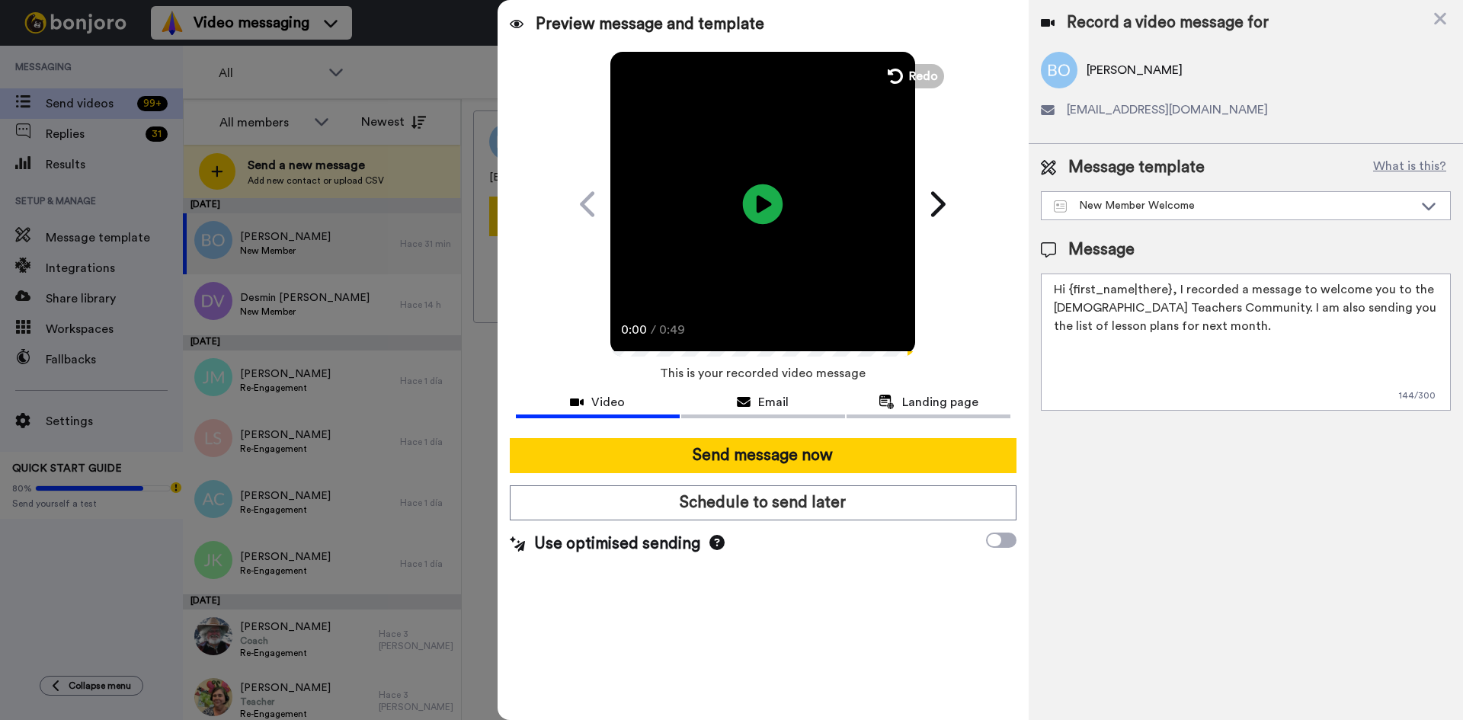
click at [776, 206] on icon at bounding box center [763, 204] width 40 height 40
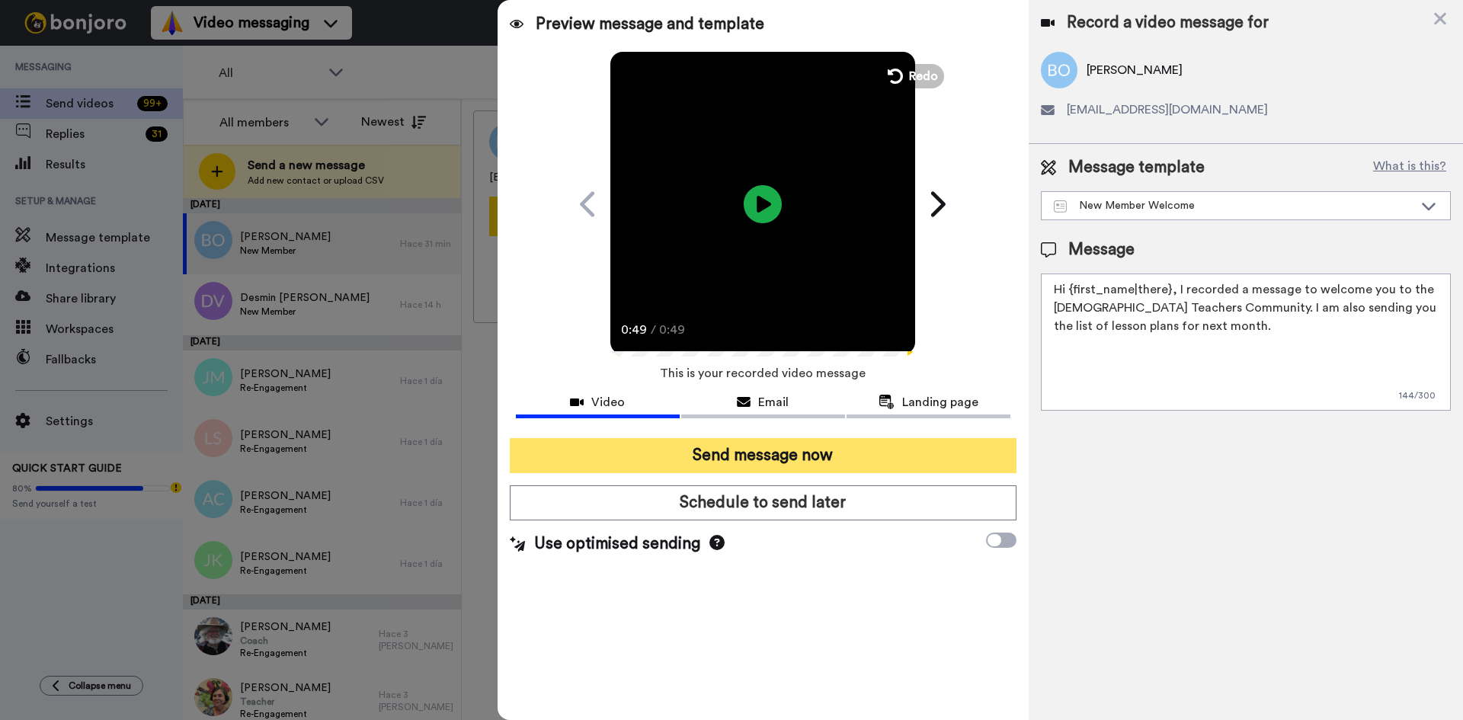
click at [801, 445] on button "Send message now" at bounding box center [763, 455] width 507 height 35
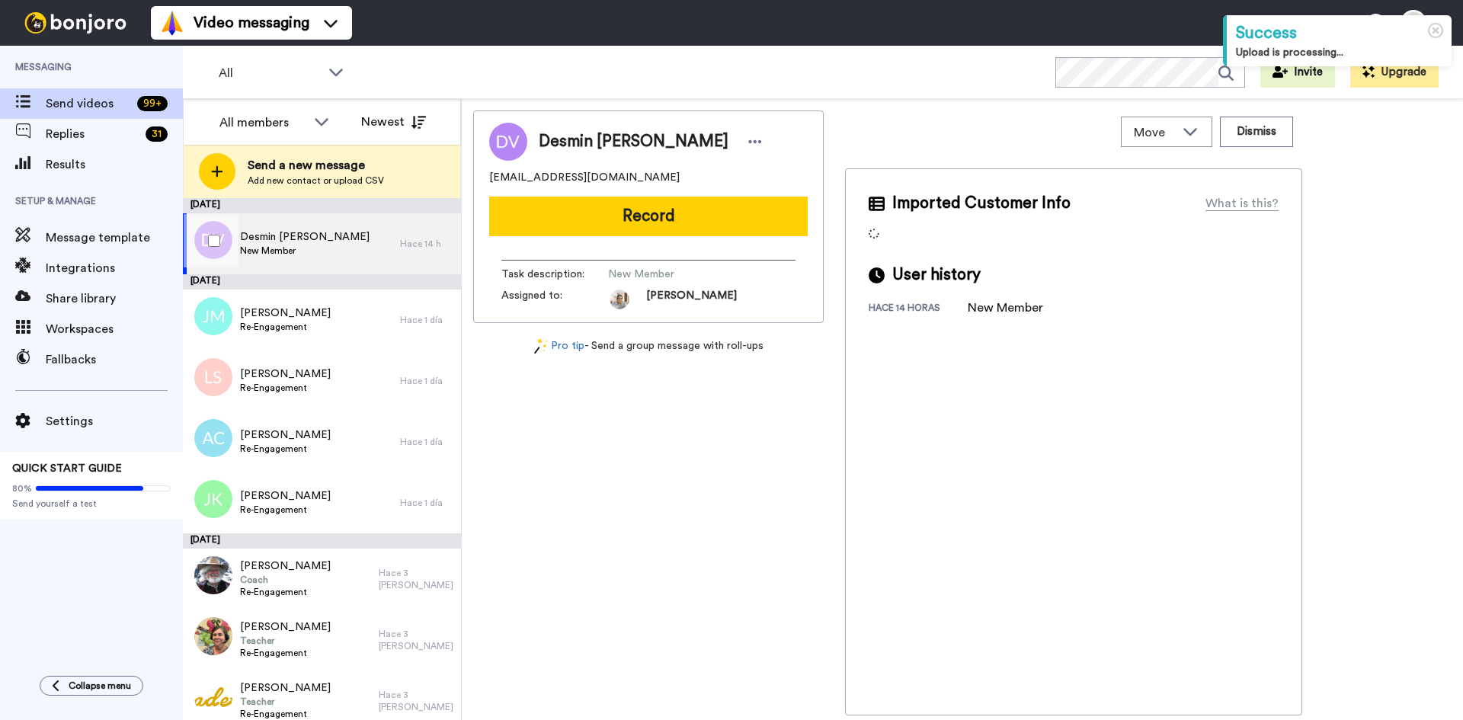
click at [305, 266] on div "Desmin Vinnett New Member" at bounding box center [291, 243] width 217 height 61
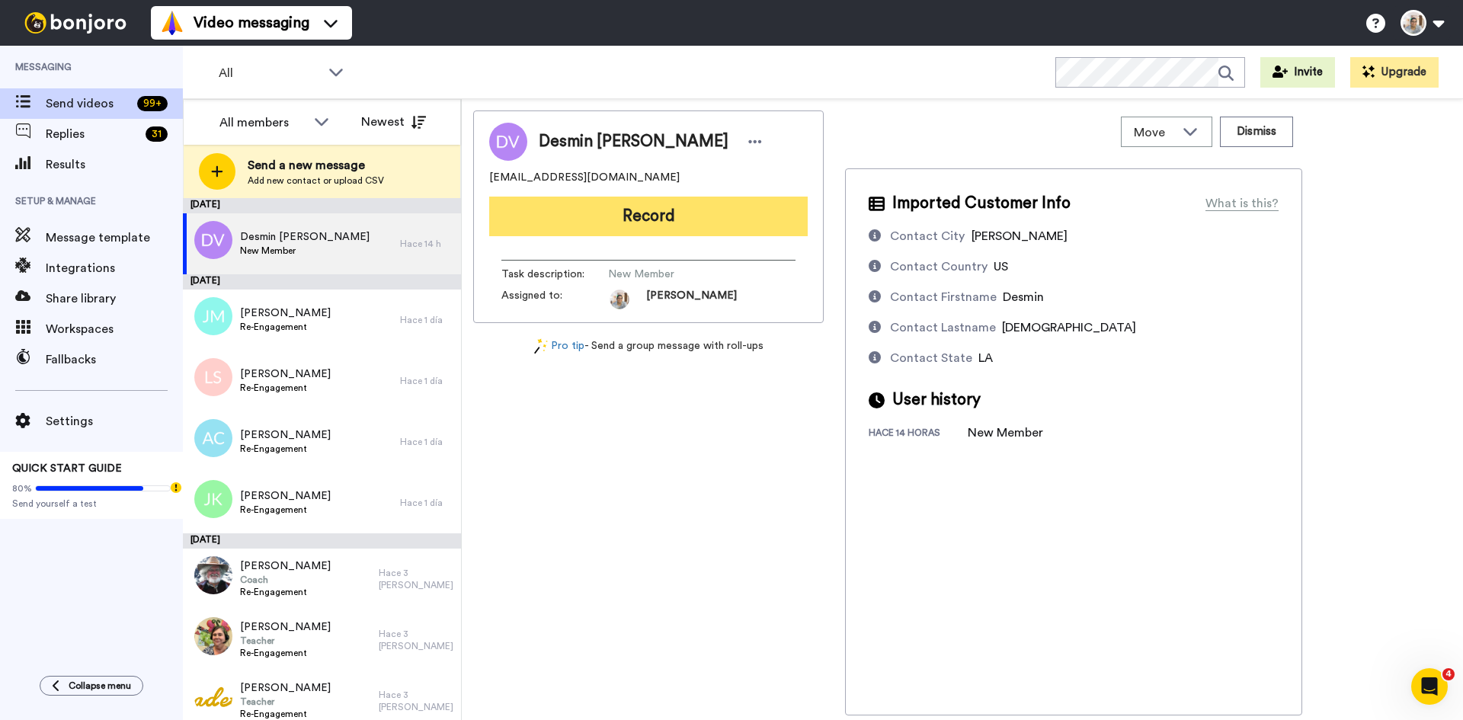
click at [658, 213] on button "Record" at bounding box center [648, 217] width 319 height 40
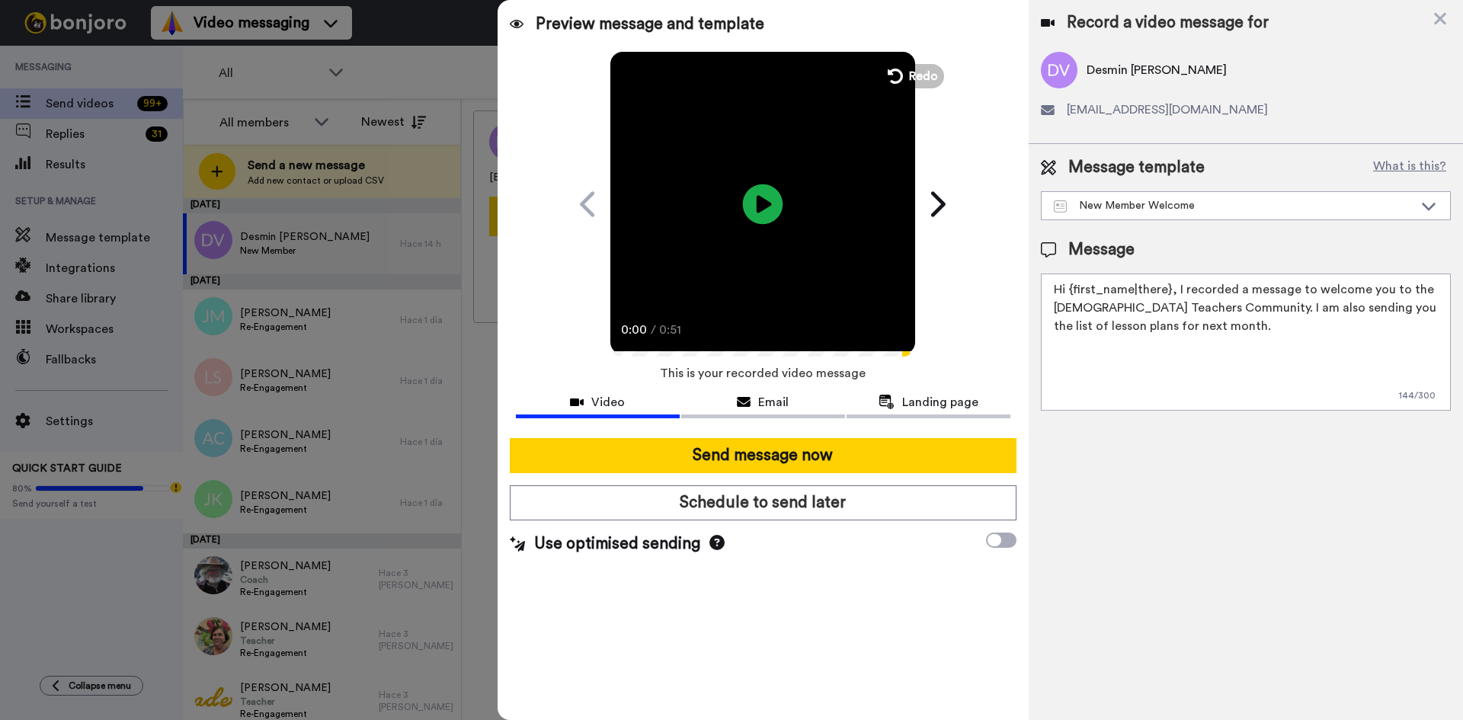
click at [769, 208] on icon at bounding box center [763, 204] width 40 height 40
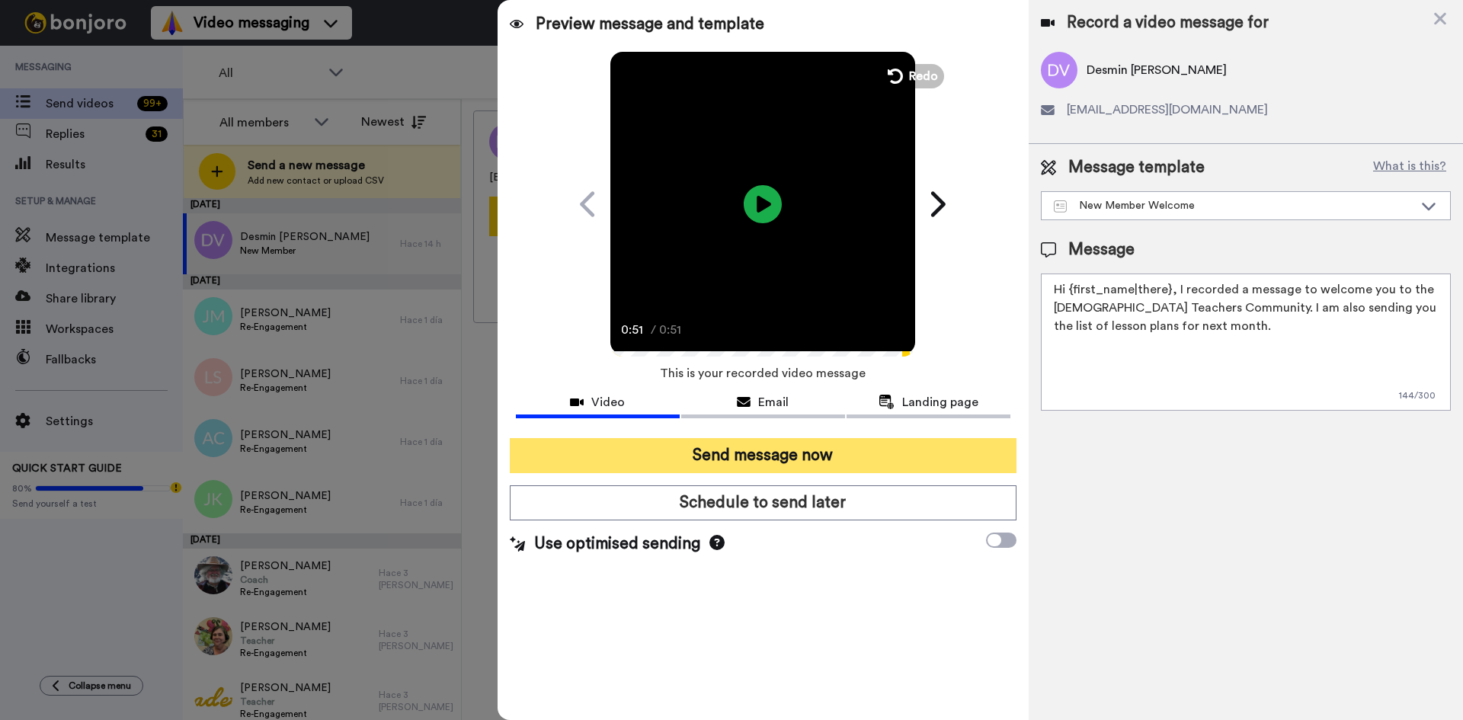
click at [799, 457] on button "Send message now" at bounding box center [763, 455] width 507 height 35
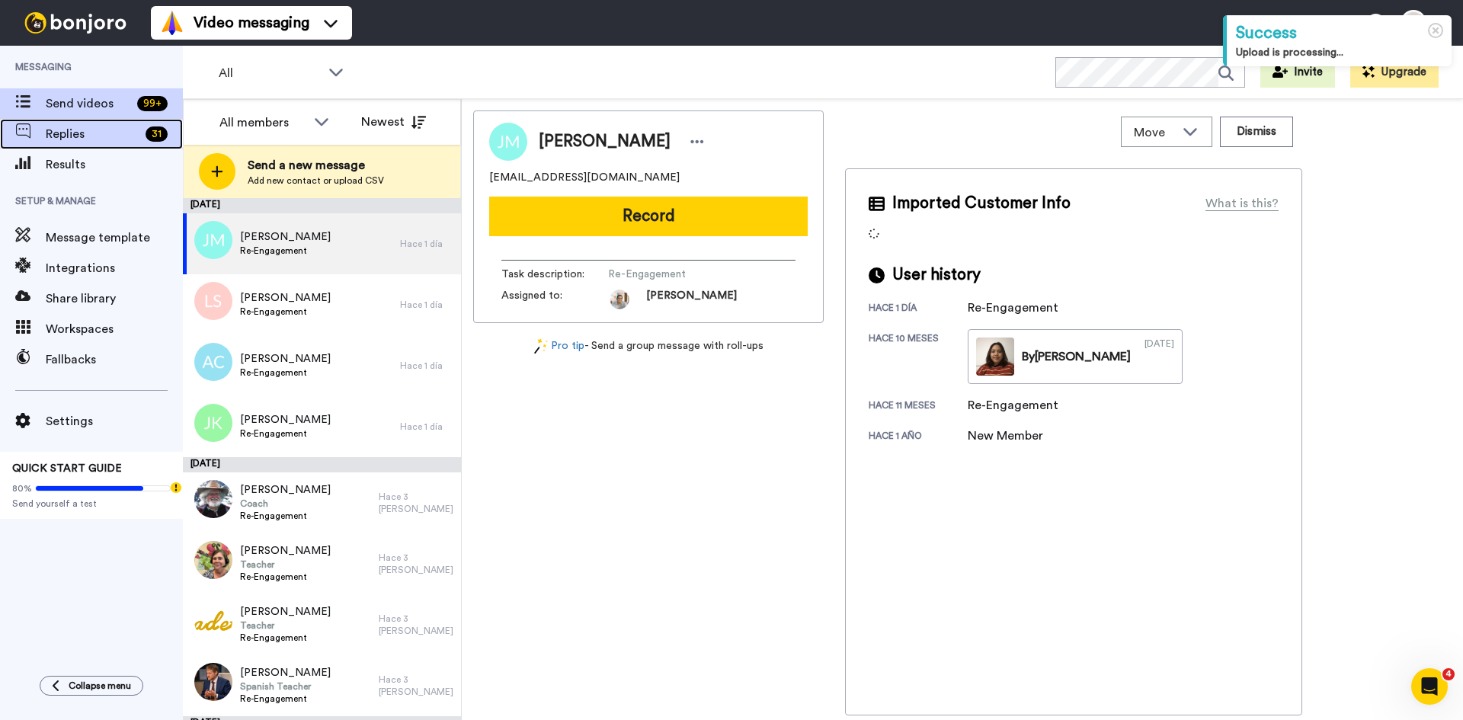
click at [77, 130] on span "Replies" at bounding box center [93, 134] width 94 height 18
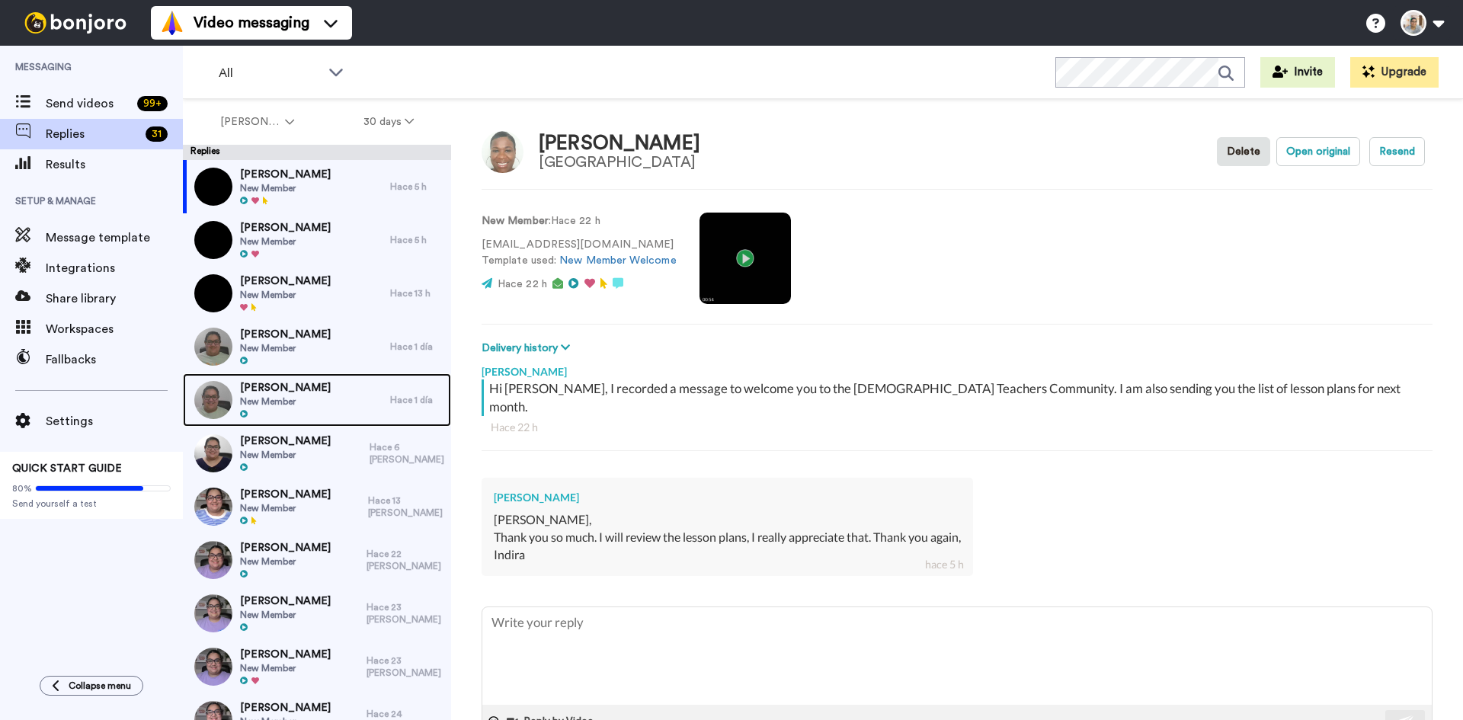
click at [302, 403] on div "Angel Ayala New Member" at bounding box center [286, 399] width 207 height 53
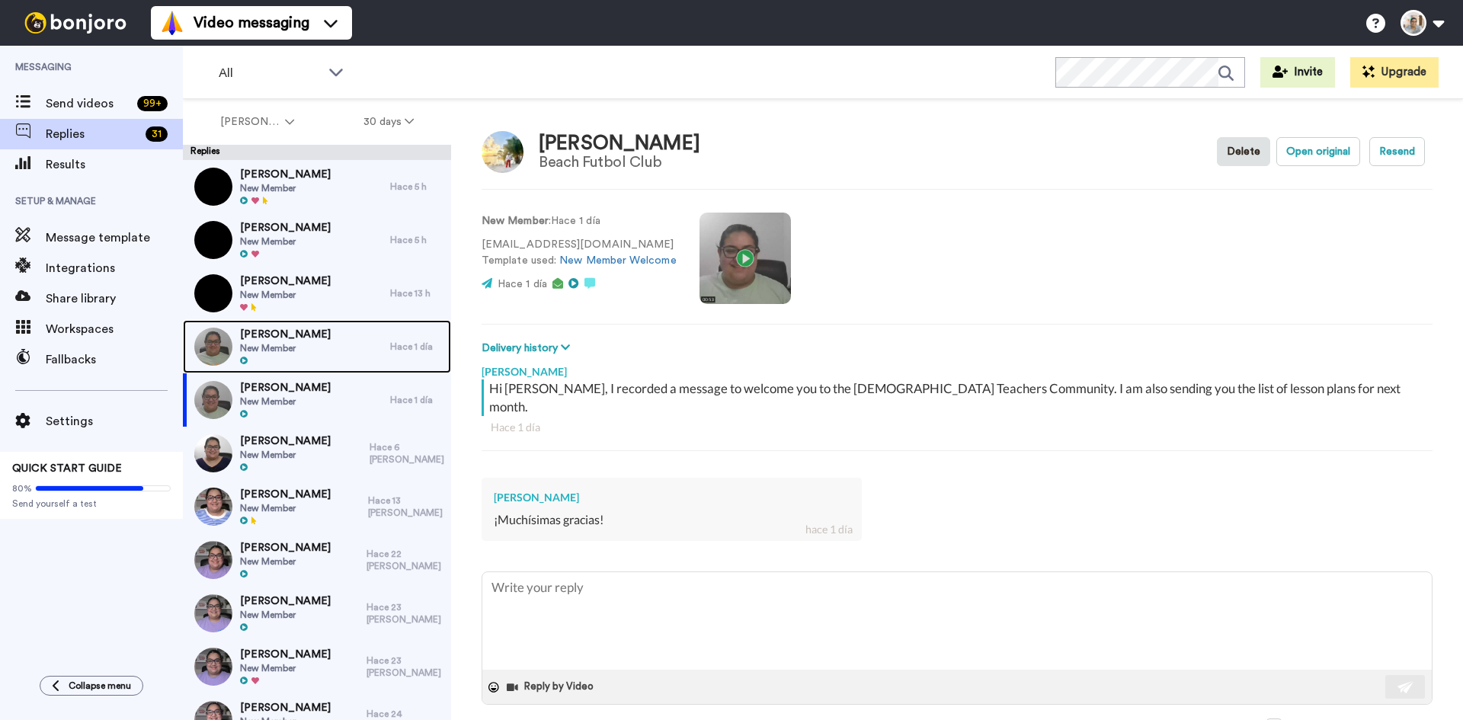
click at [309, 348] on span "New Member" at bounding box center [285, 348] width 91 height 12
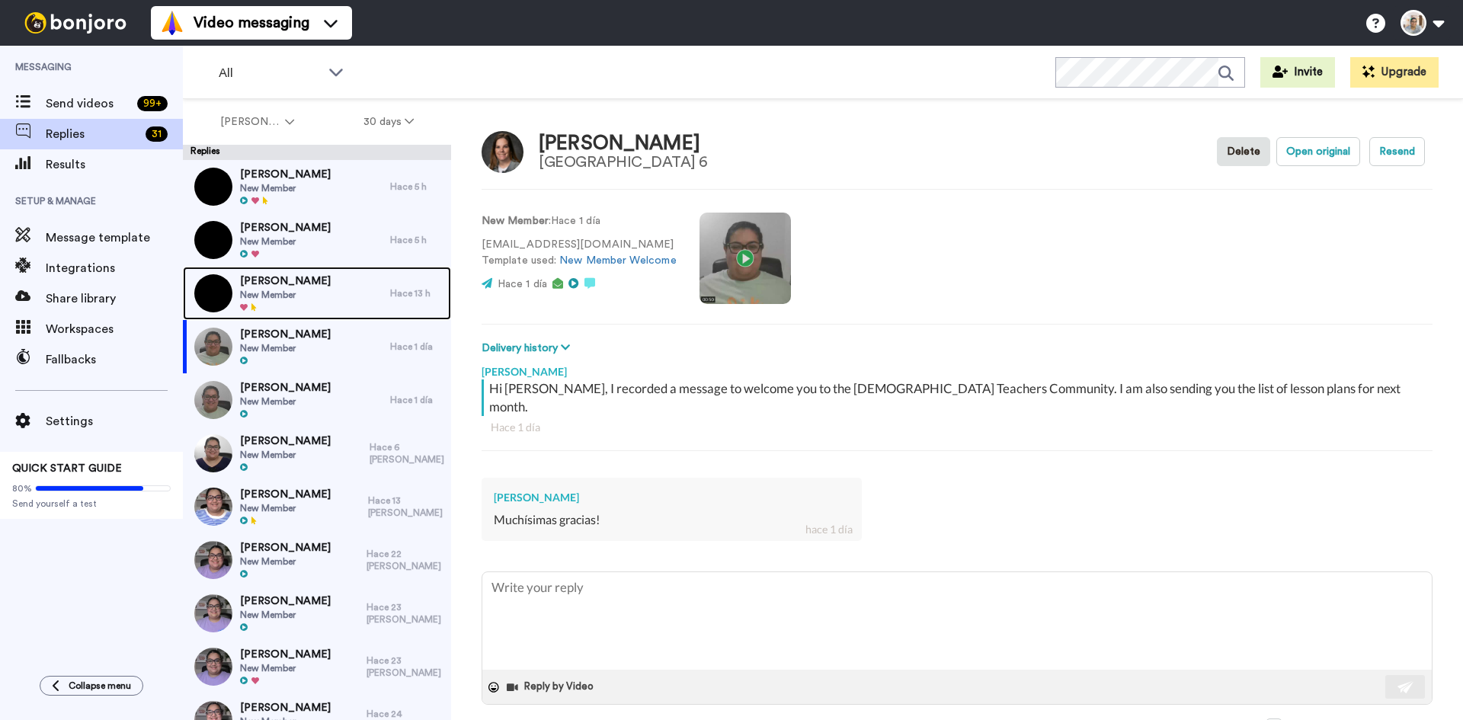
click at [307, 291] on span "New Member" at bounding box center [285, 295] width 91 height 12
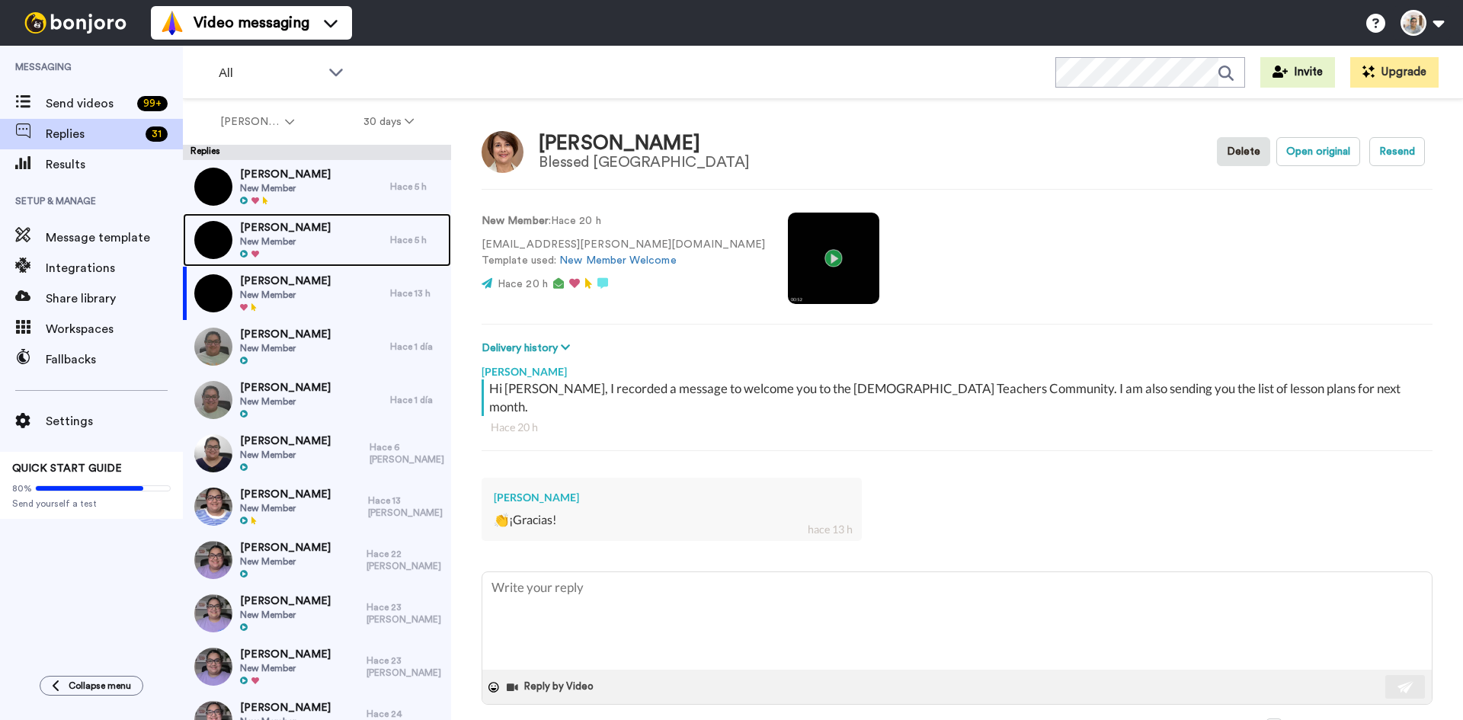
click at [319, 234] on div "Catie Murphy New Member" at bounding box center [286, 239] width 207 height 53
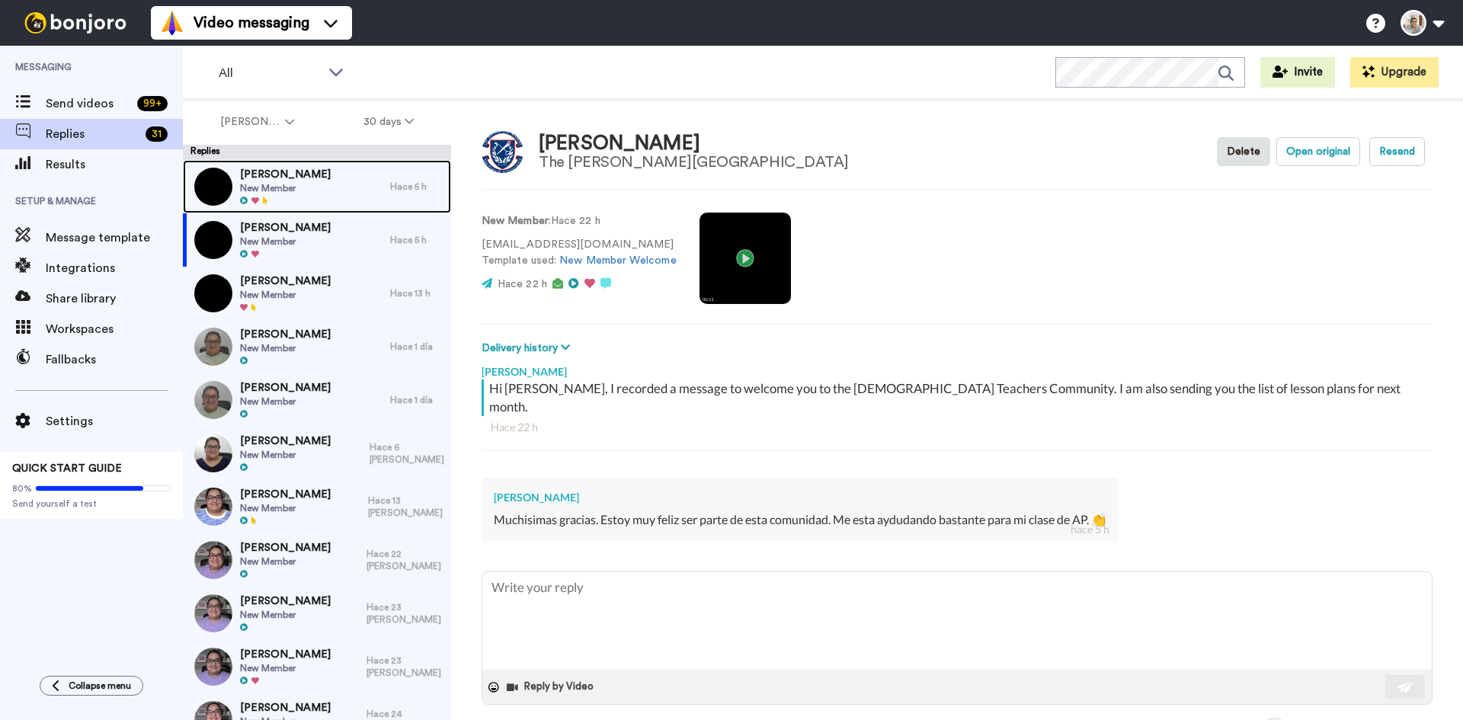
click at [315, 186] on div "Indira Waldron New Member" at bounding box center [286, 186] width 207 height 53
type textarea "x"
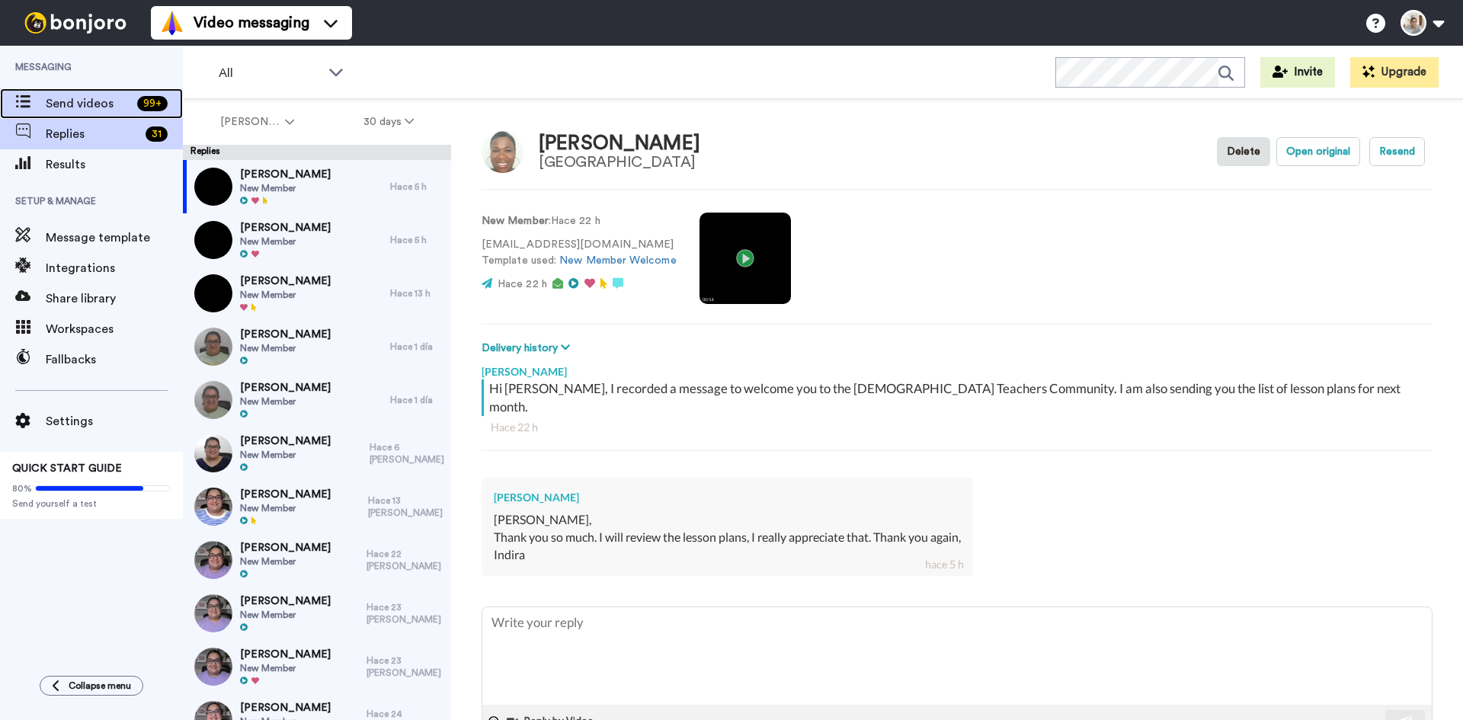
click at [88, 106] on span "Send videos" at bounding box center [88, 103] width 85 height 18
